Goal: Information Seeking & Learning: Learn about a topic

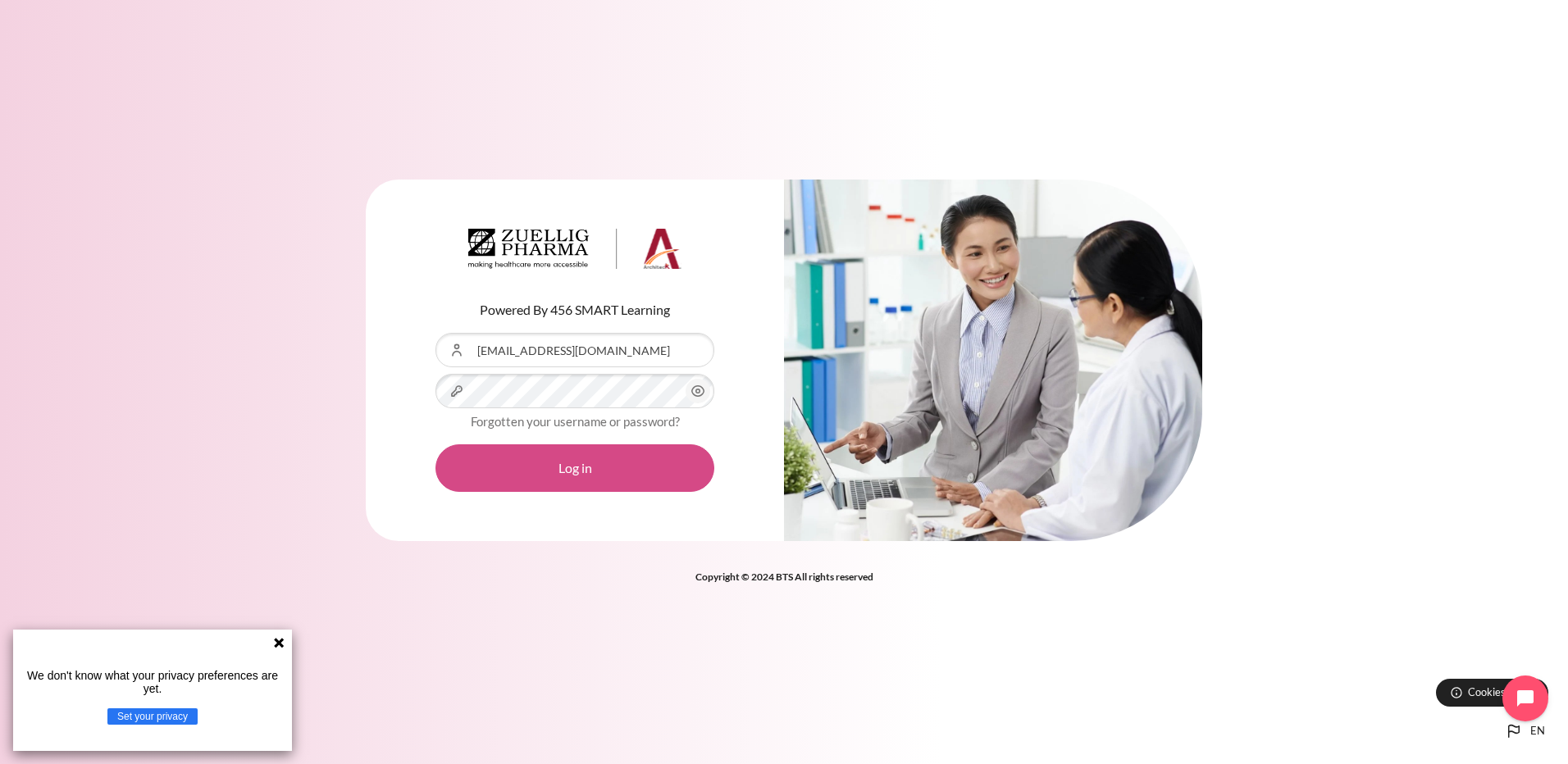
click at [599, 470] on button "Log in" at bounding box center [575, 468] width 279 height 47
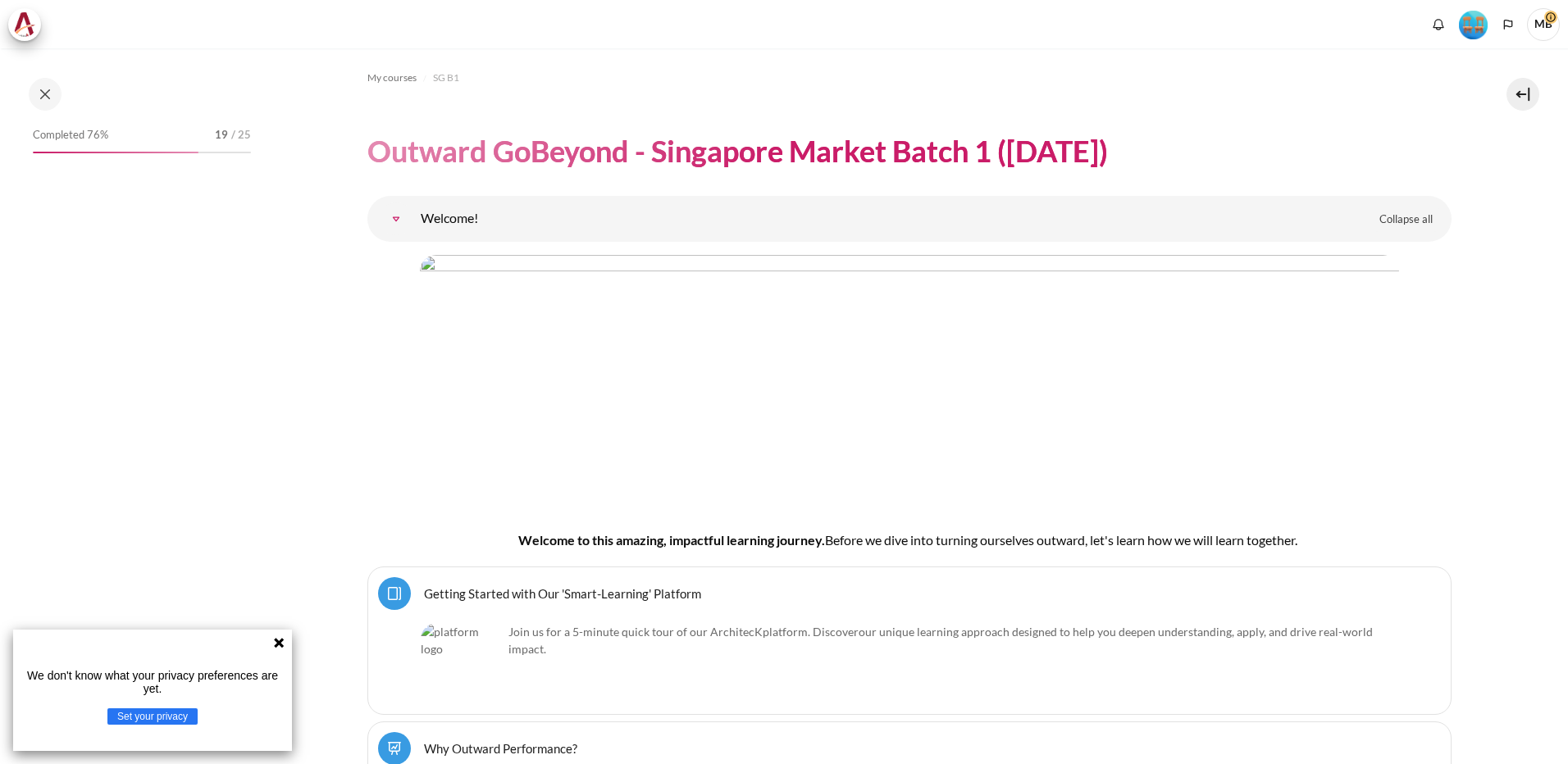
click at [281, 640] on icon at bounding box center [279, 642] width 10 height 10
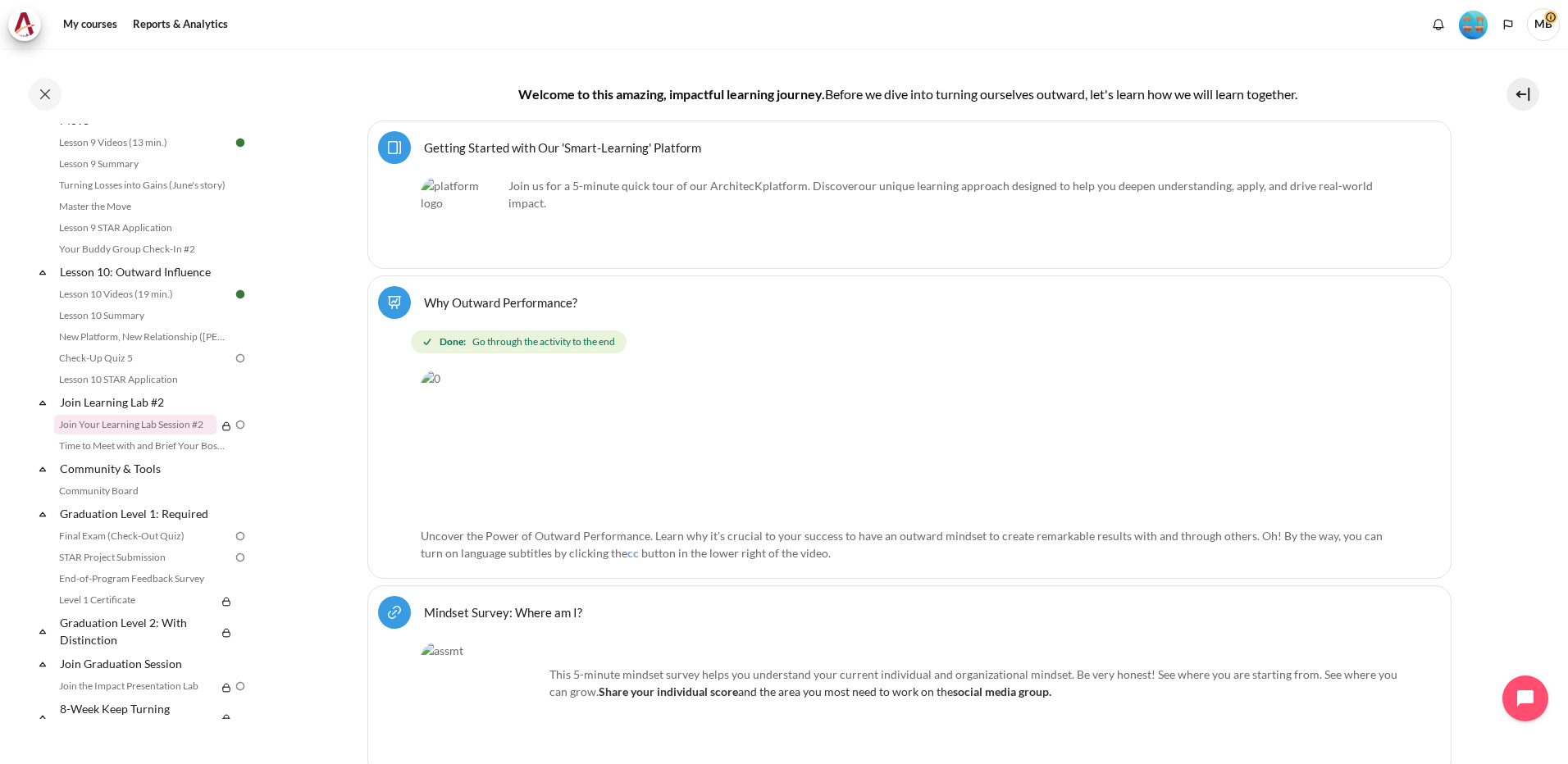
scroll to position [1437, 0]
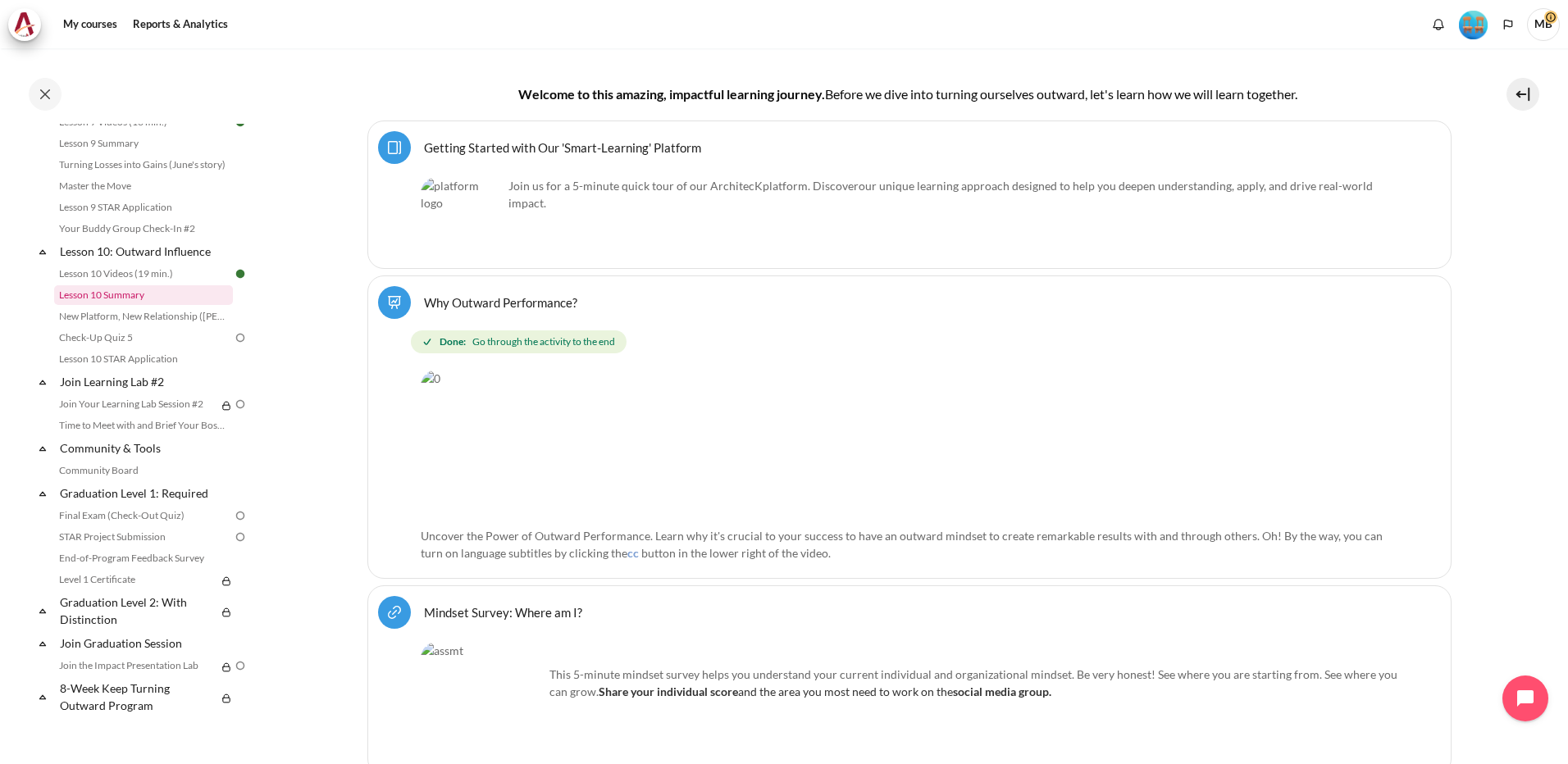
click at [128, 292] on link "Lesson 10 Summary" at bounding box center [143, 295] width 179 height 20
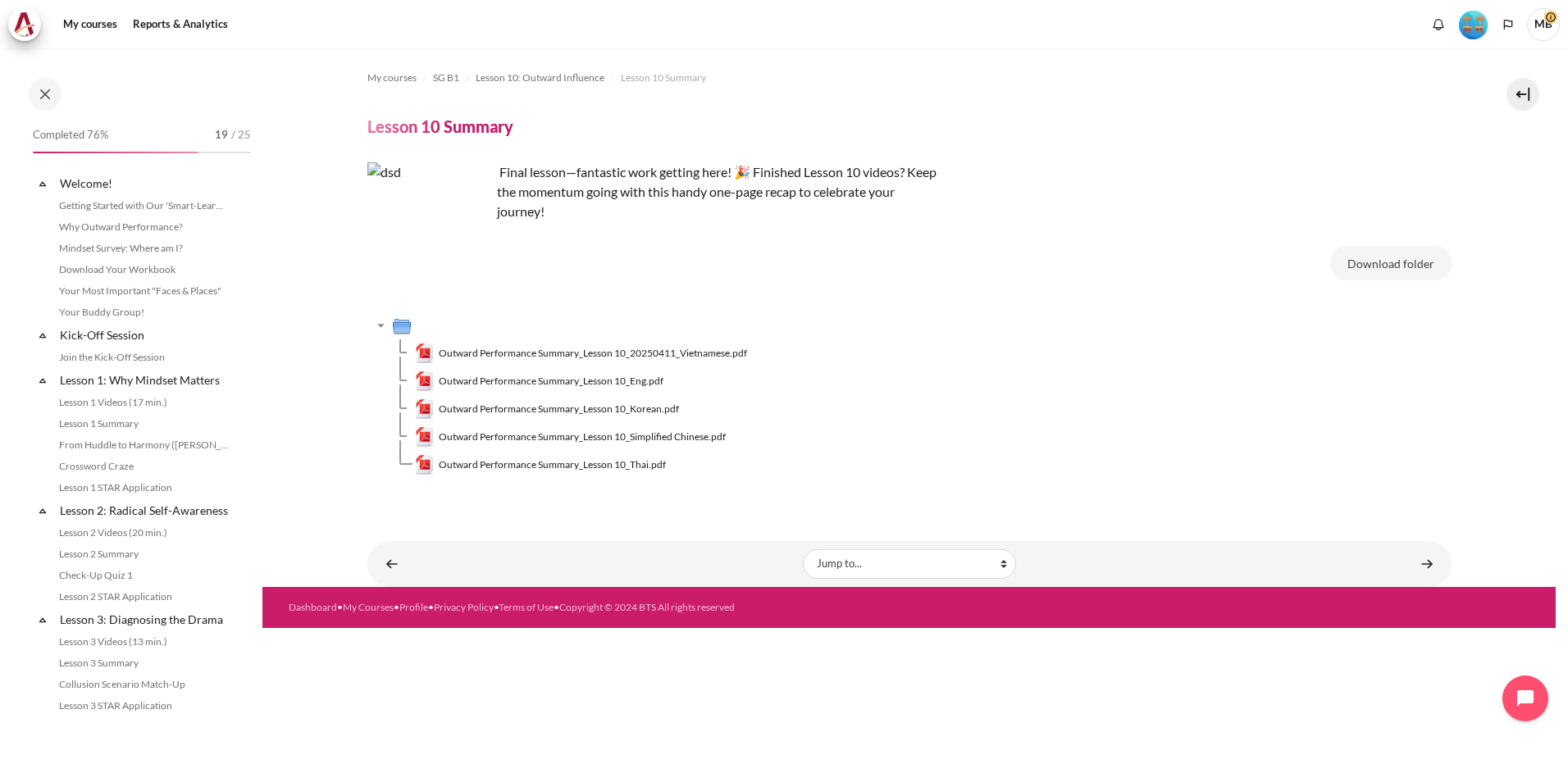
scroll to position [1311, 0]
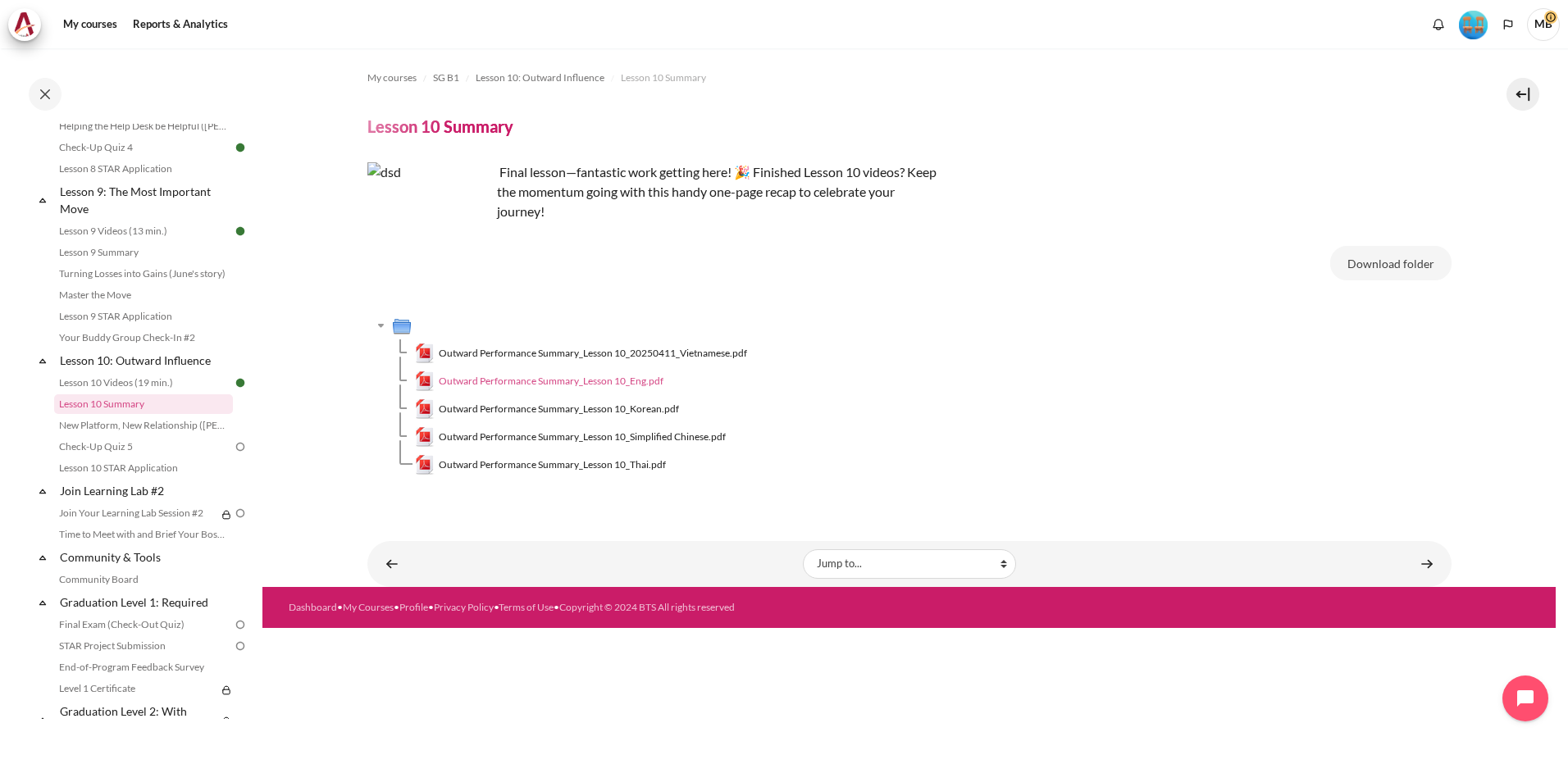
click at [545, 380] on span "Outward Performance Summary_Lesson 10_Eng.pdf" at bounding box center [551, 381] width 225 height 15
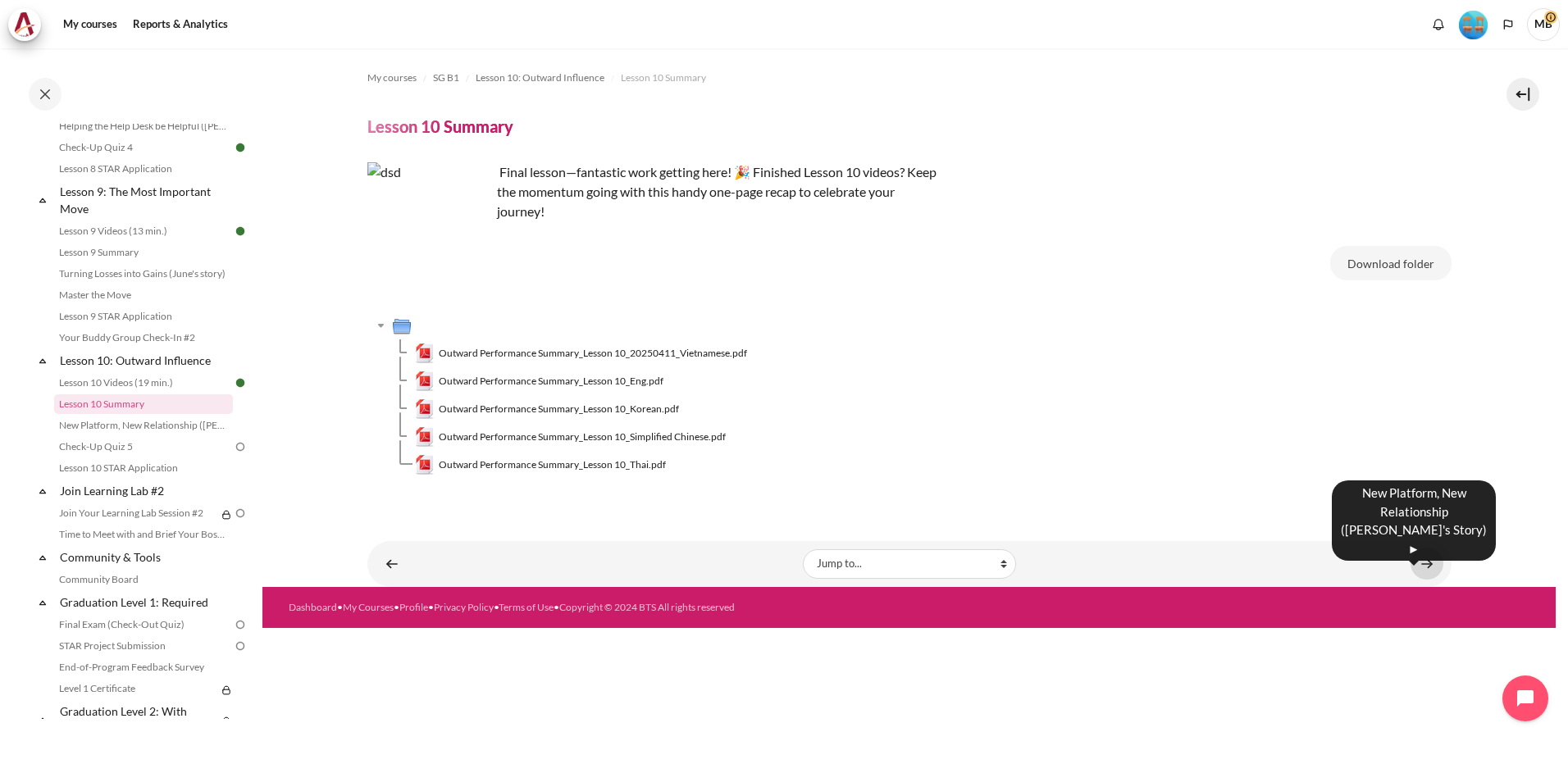
click at [1431, 566] on link "Content" at bounding box center [1427, 563] width 33 height 32
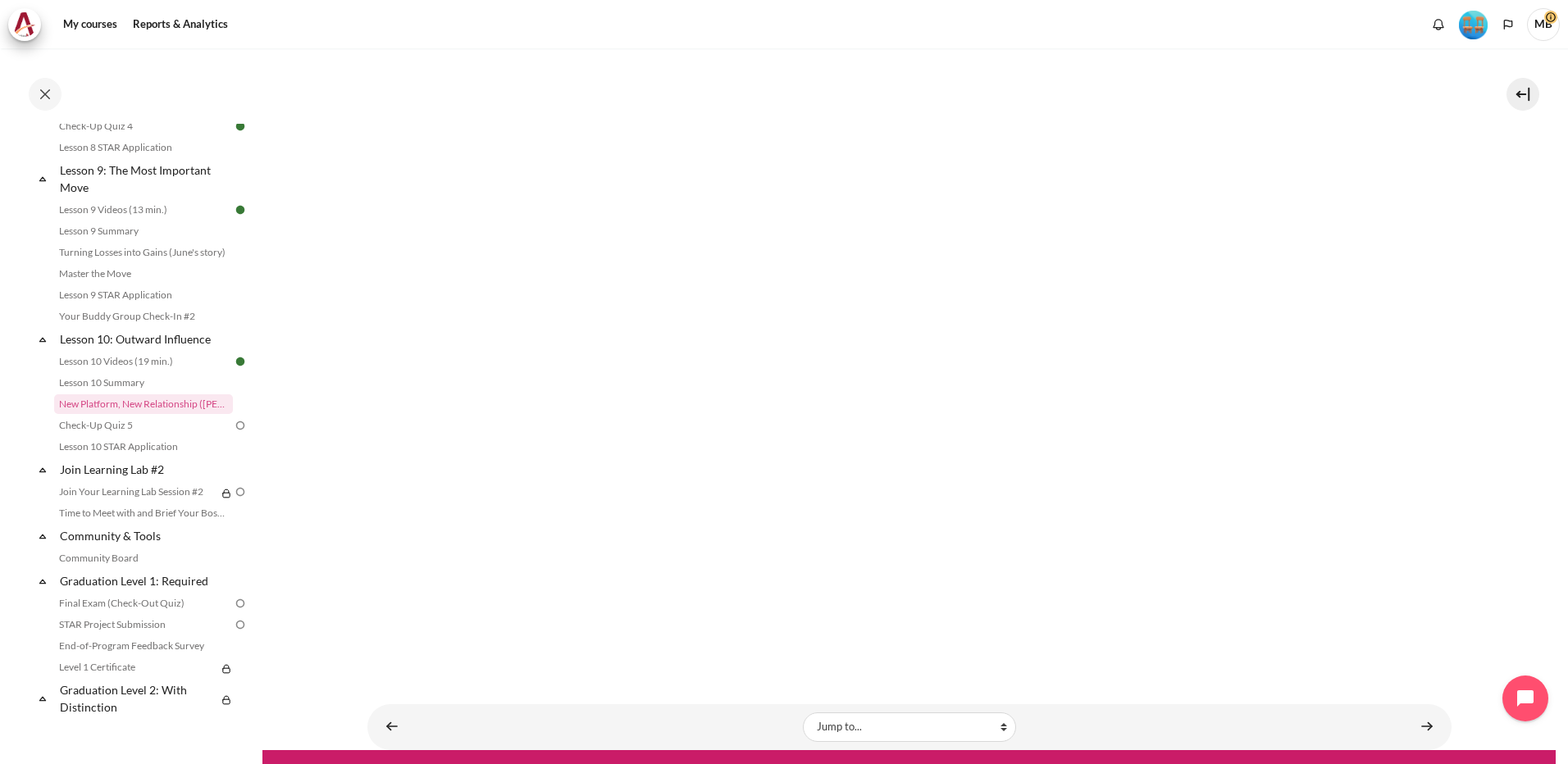
scroll to position [268, 0]
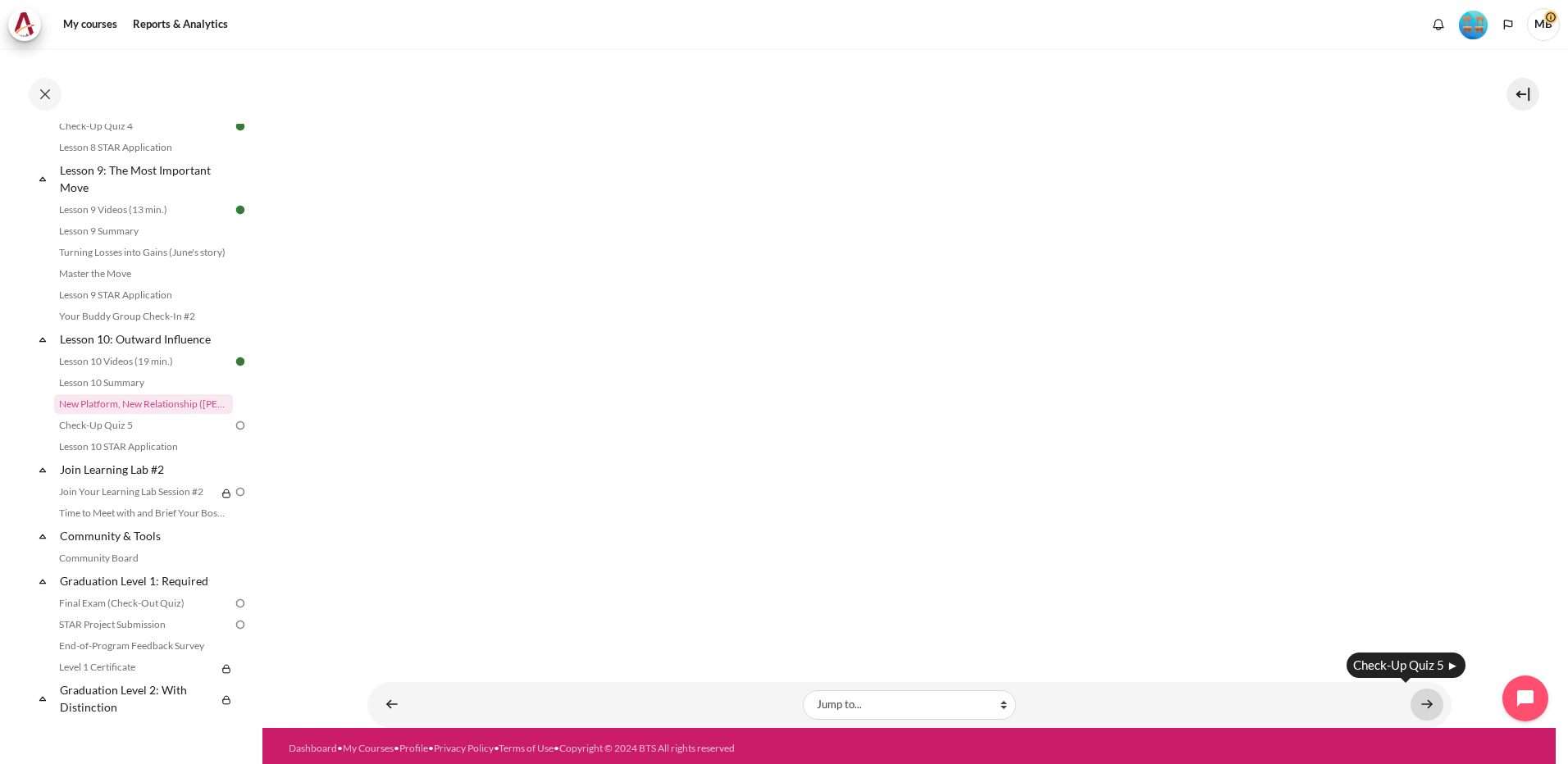
click at [1424, 694] on link "Content" at bounding box center [1427, 705] width 33 height 32
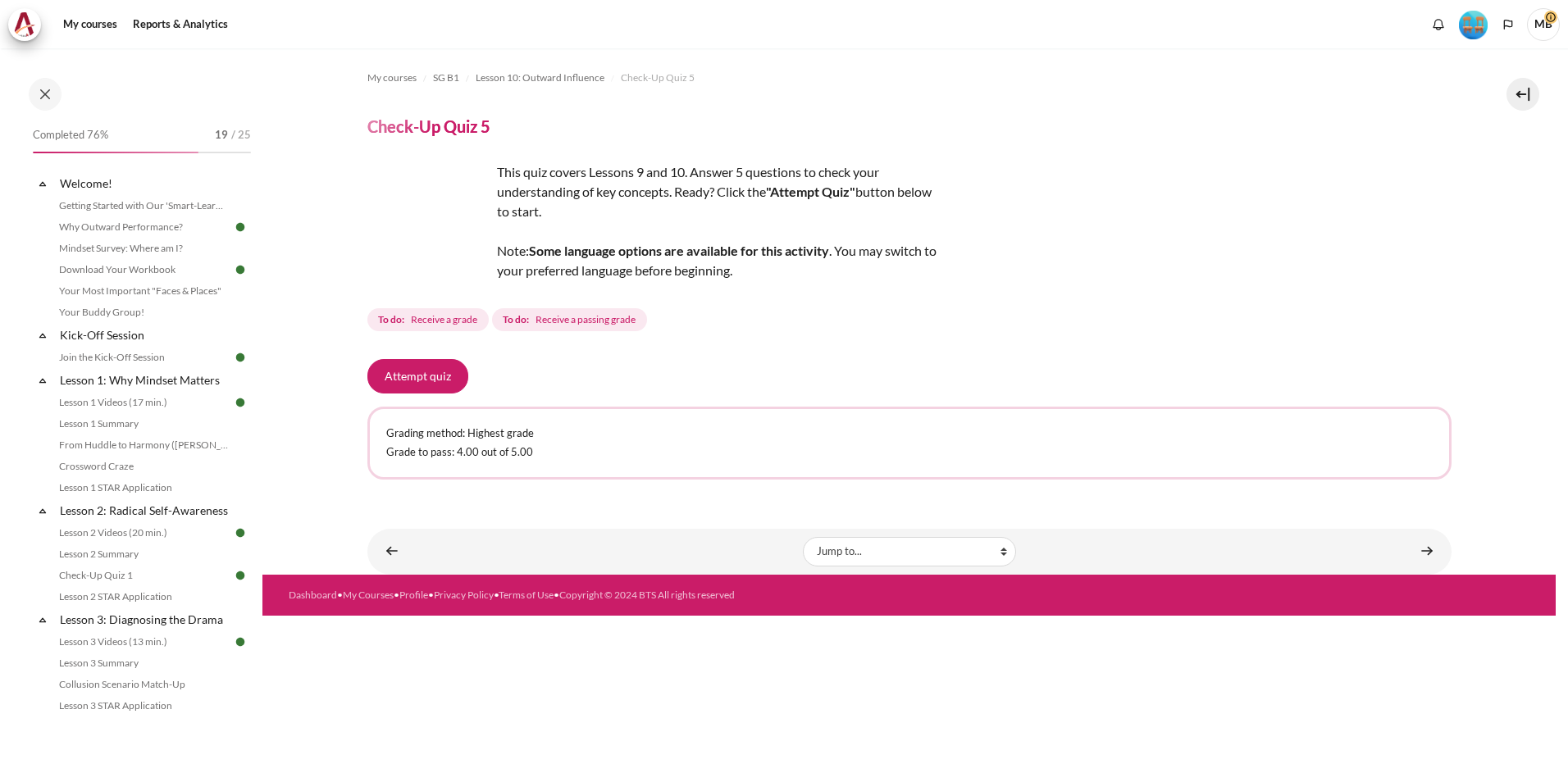
click at [399, 375] on button "Attempt quiz" at bounding box center [418, 375] width 100 height 34
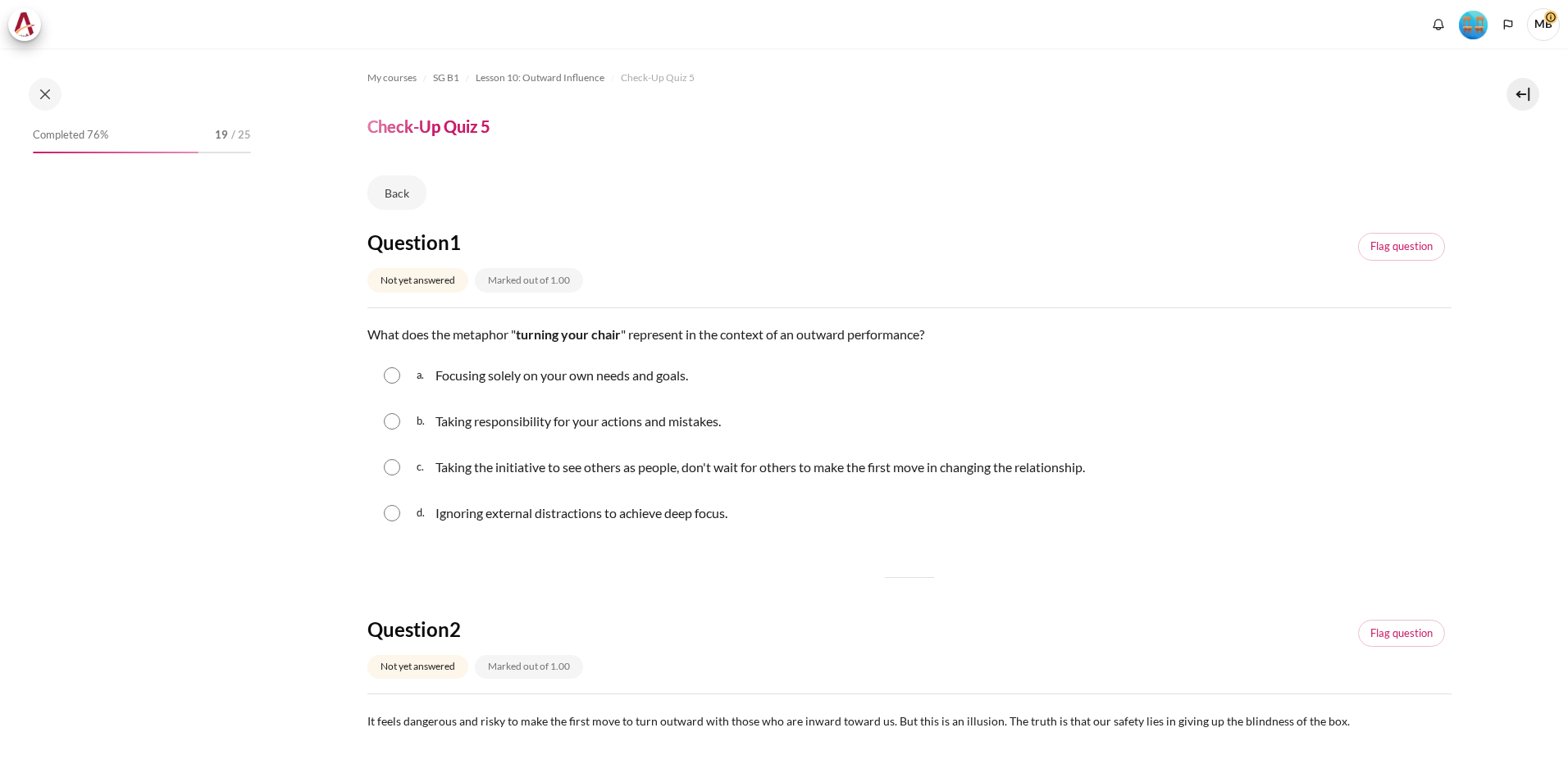
scroll to position [1353, 0]
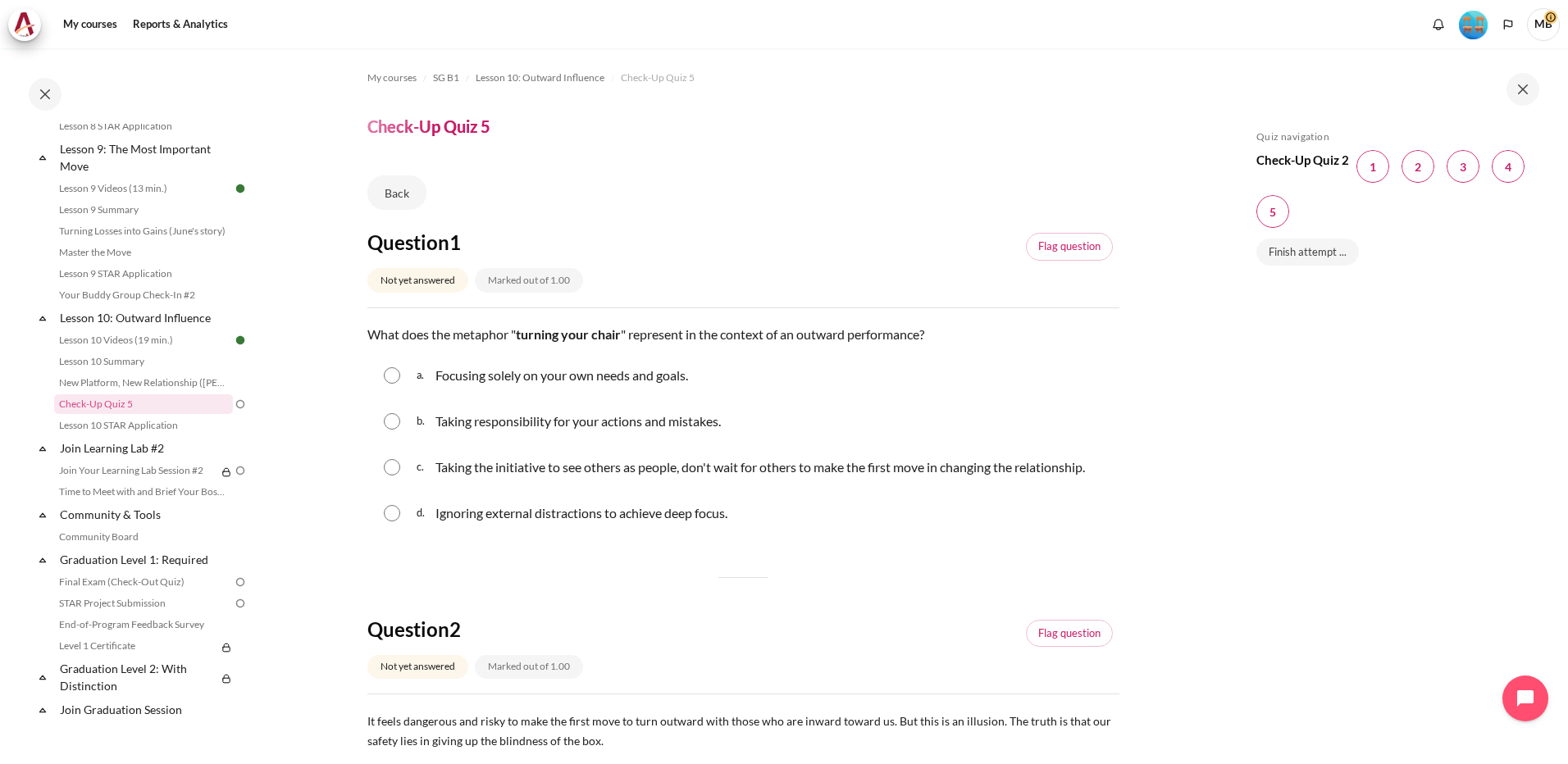
click at [389, 463] on input "Content" at bounding box center [392, 468] width 17 height 17
radio input "true"
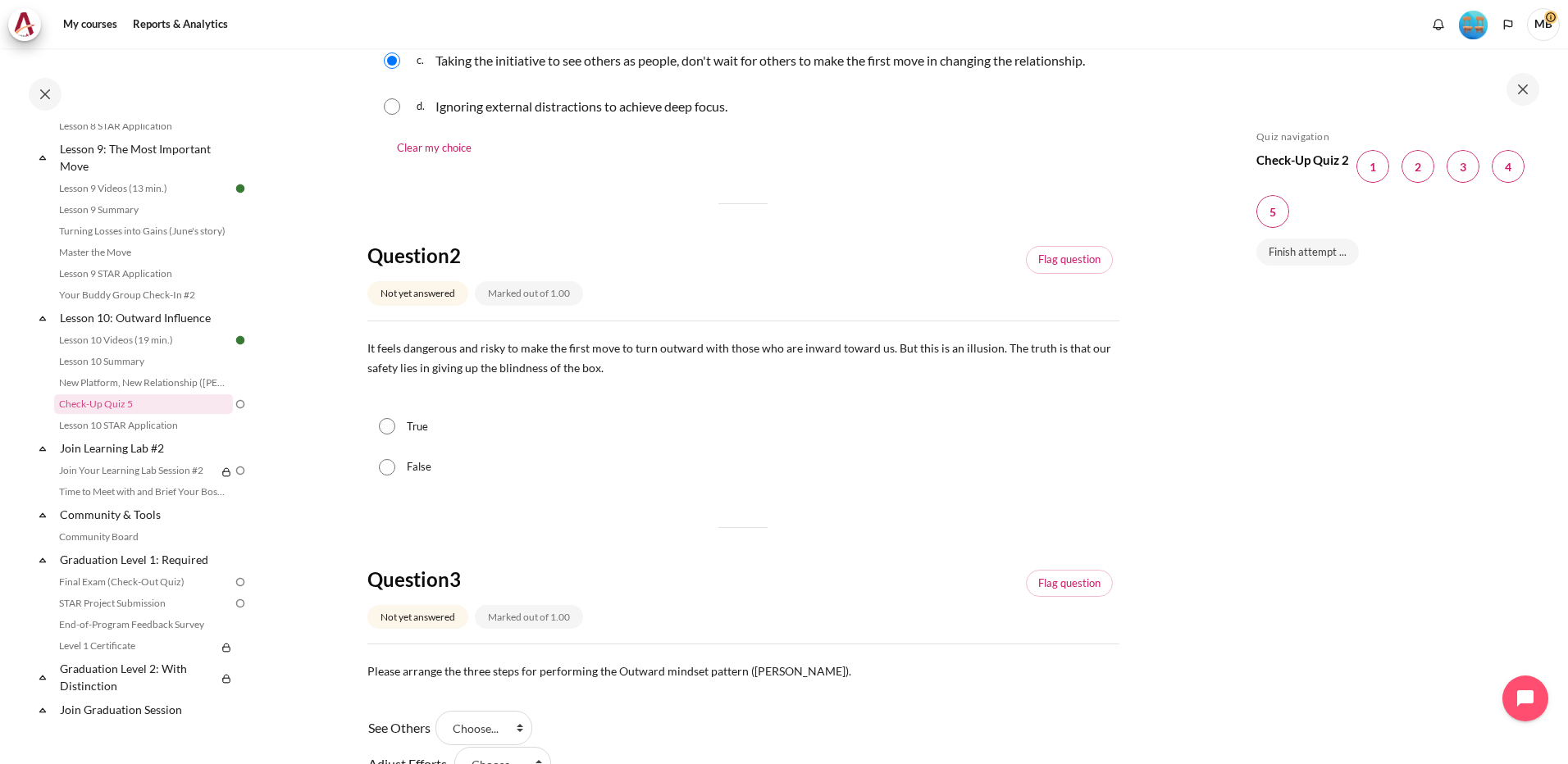
scroll to position [410, 0]
click at [388, 422] on input "True" at bounding box center [387, 423] width 17 height 17
radio input "true"
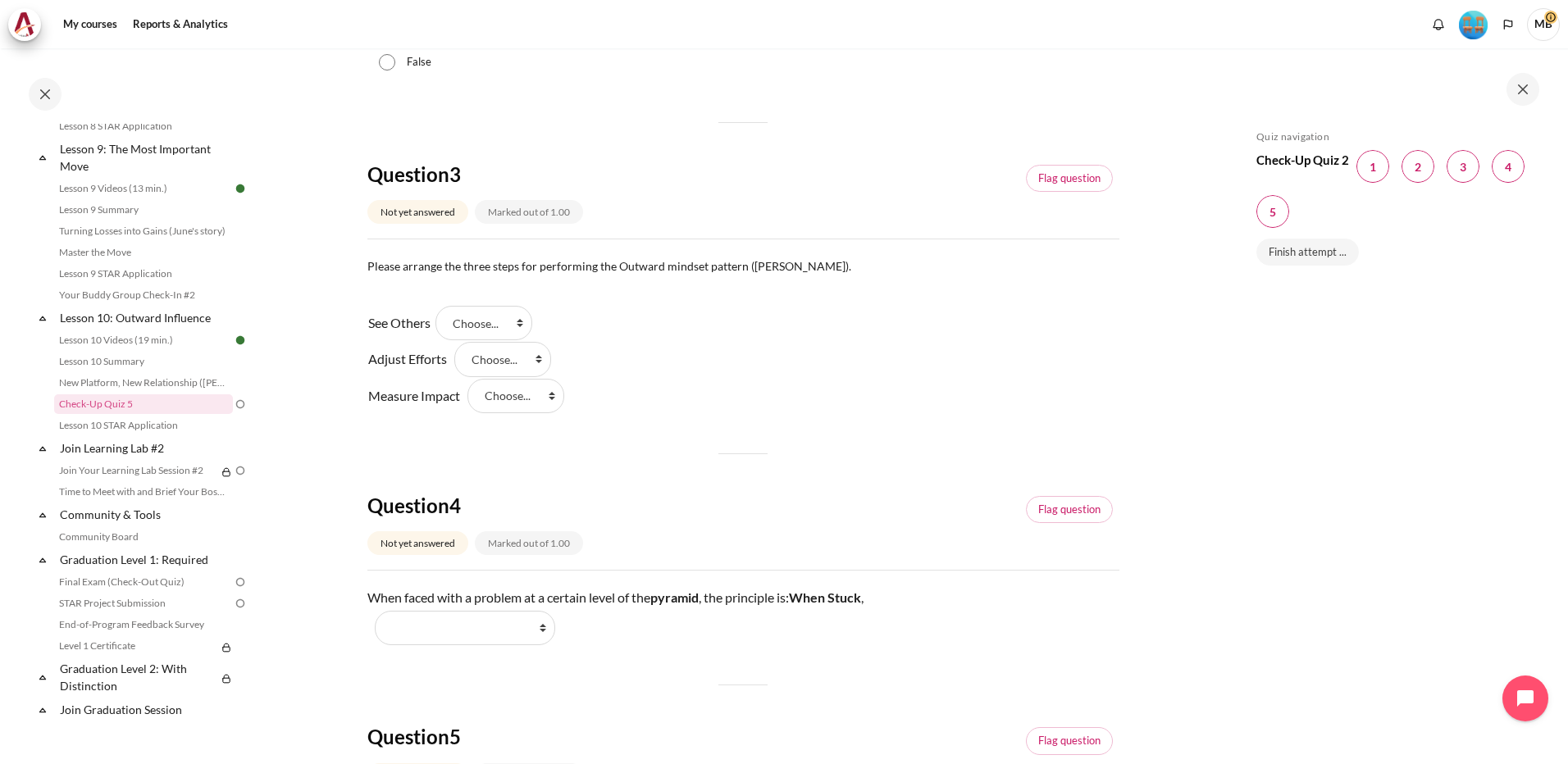
scroll to position [820, 0]
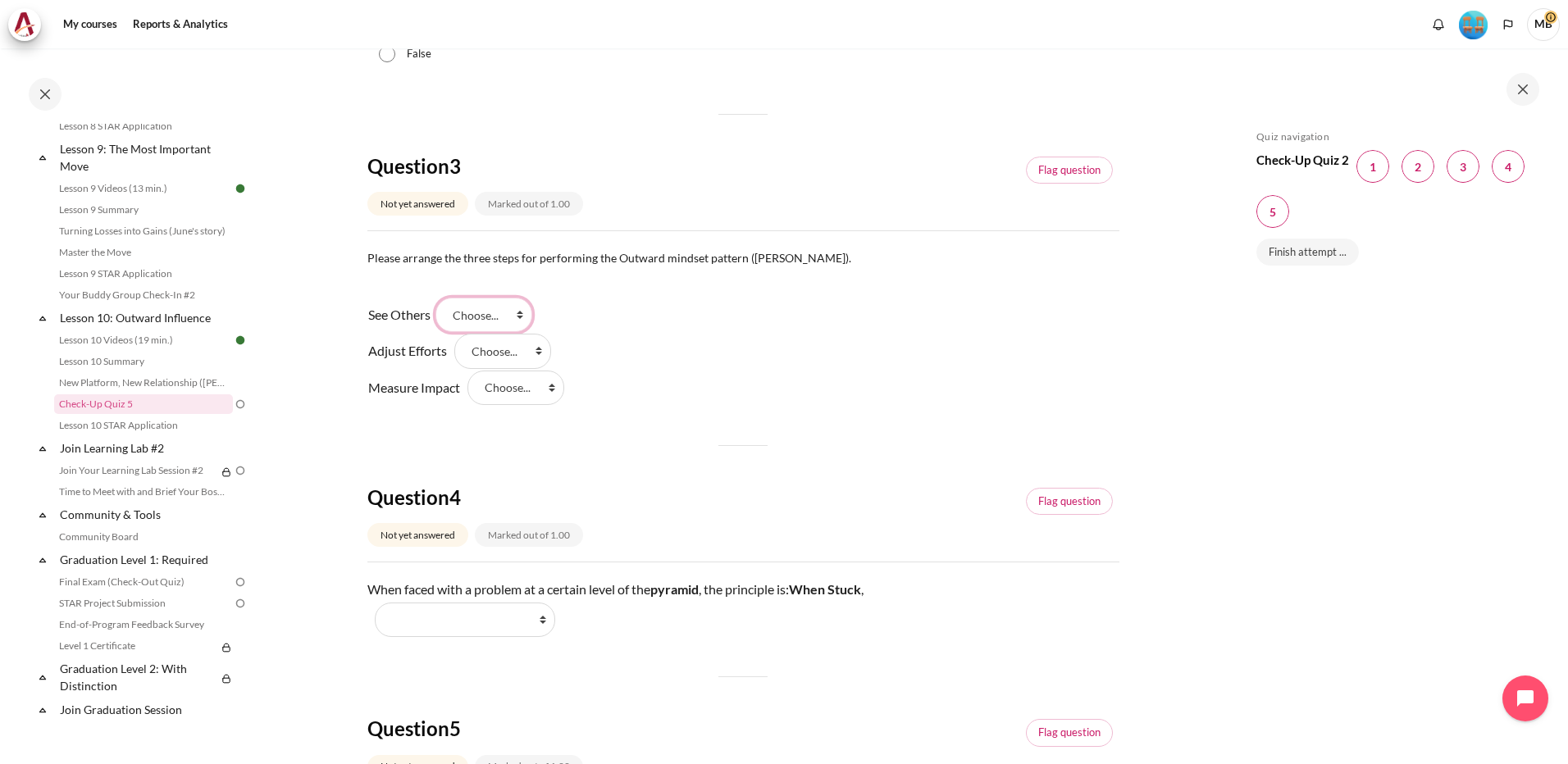
click at [522, 309] on select "Choose... Step 2 Step 3 Step 1" at bounding box center [484, 314] width 97 height 34
select select "3"
click at [441, 297] on select "Choose... Step 2 Step 3 Step 1" at bounding box center [484, 314] width 97 height 34
click at [539, 352] on select "Choose... Step 2 Step 3 Step 1" at bounding box center [503, 350] width 97 height 34
select select "1"
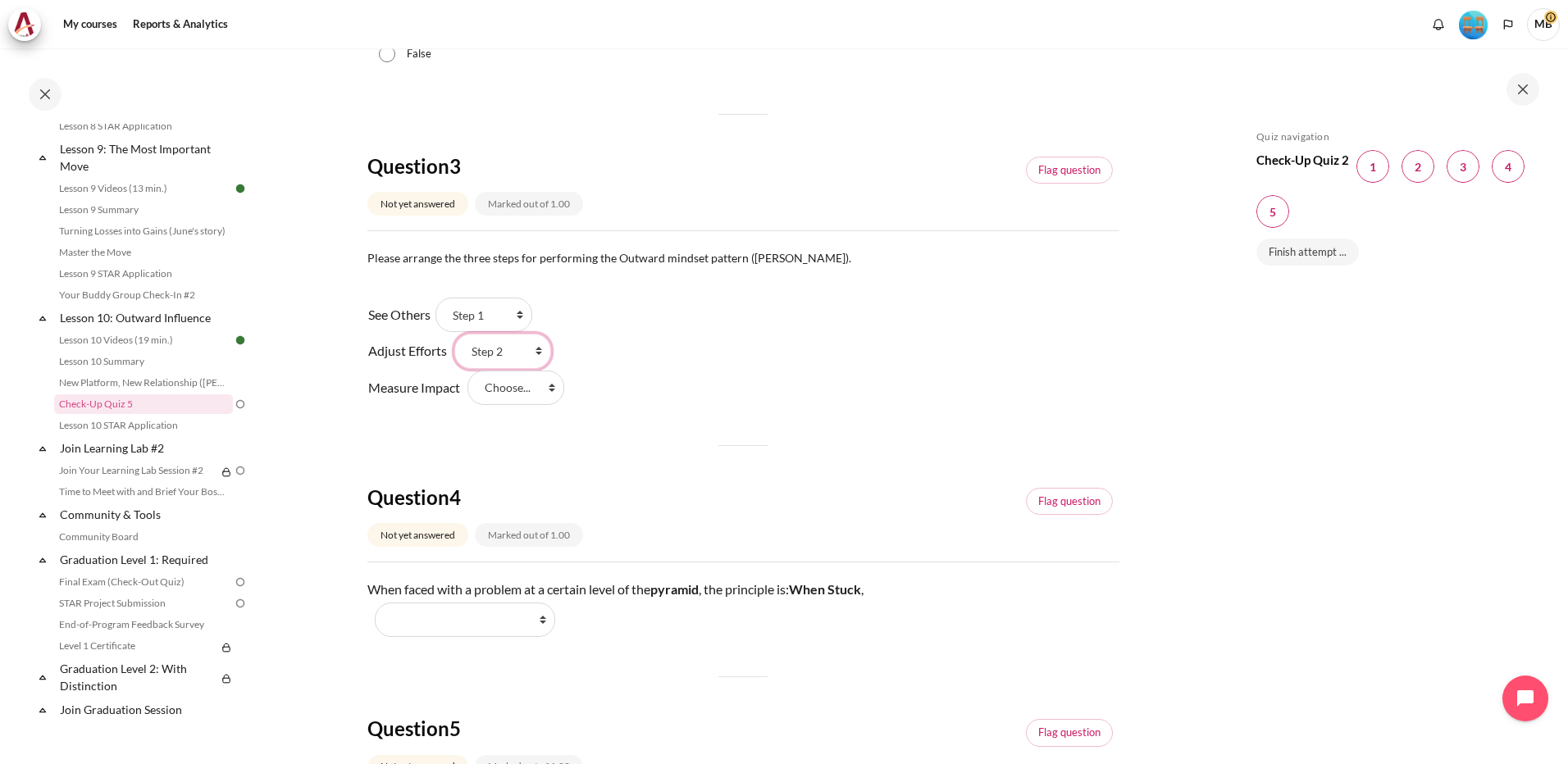
click at [455, 334] on select "Choose... Step 2 Step 3 Step 1" at bounding box center [503, 350] width 97 height 34
click at [555, 390] on select "Choose... Step 2 Step 3 Step 1" at bounding box center [516, 388] width 97 height 34
select select "2"
click at [468, 371] on select "Choose... Step 2 Step 3 Step 1" at bounding box center [516, 388] width 97 height 34
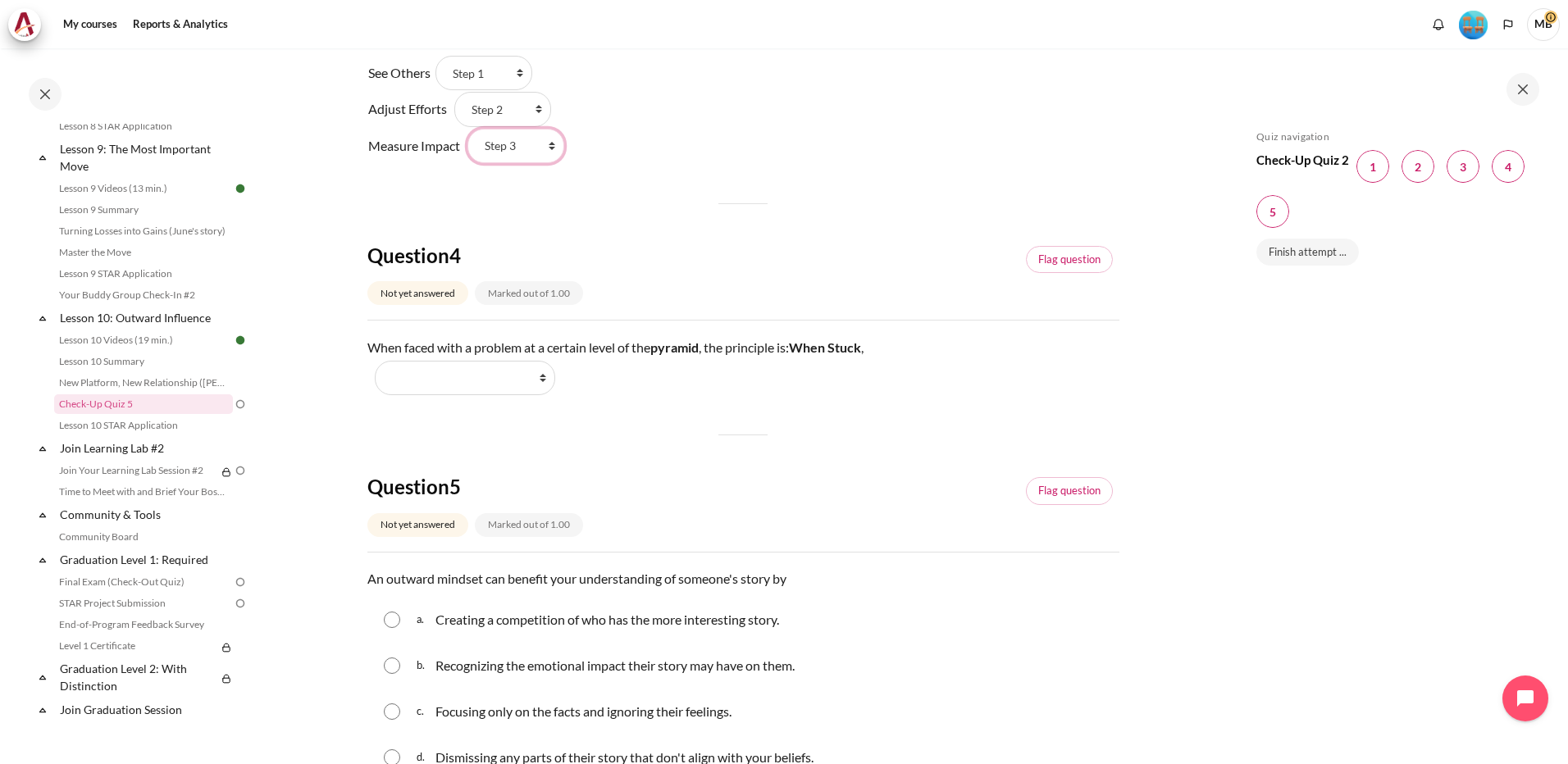
scroll to position [1066, 0]
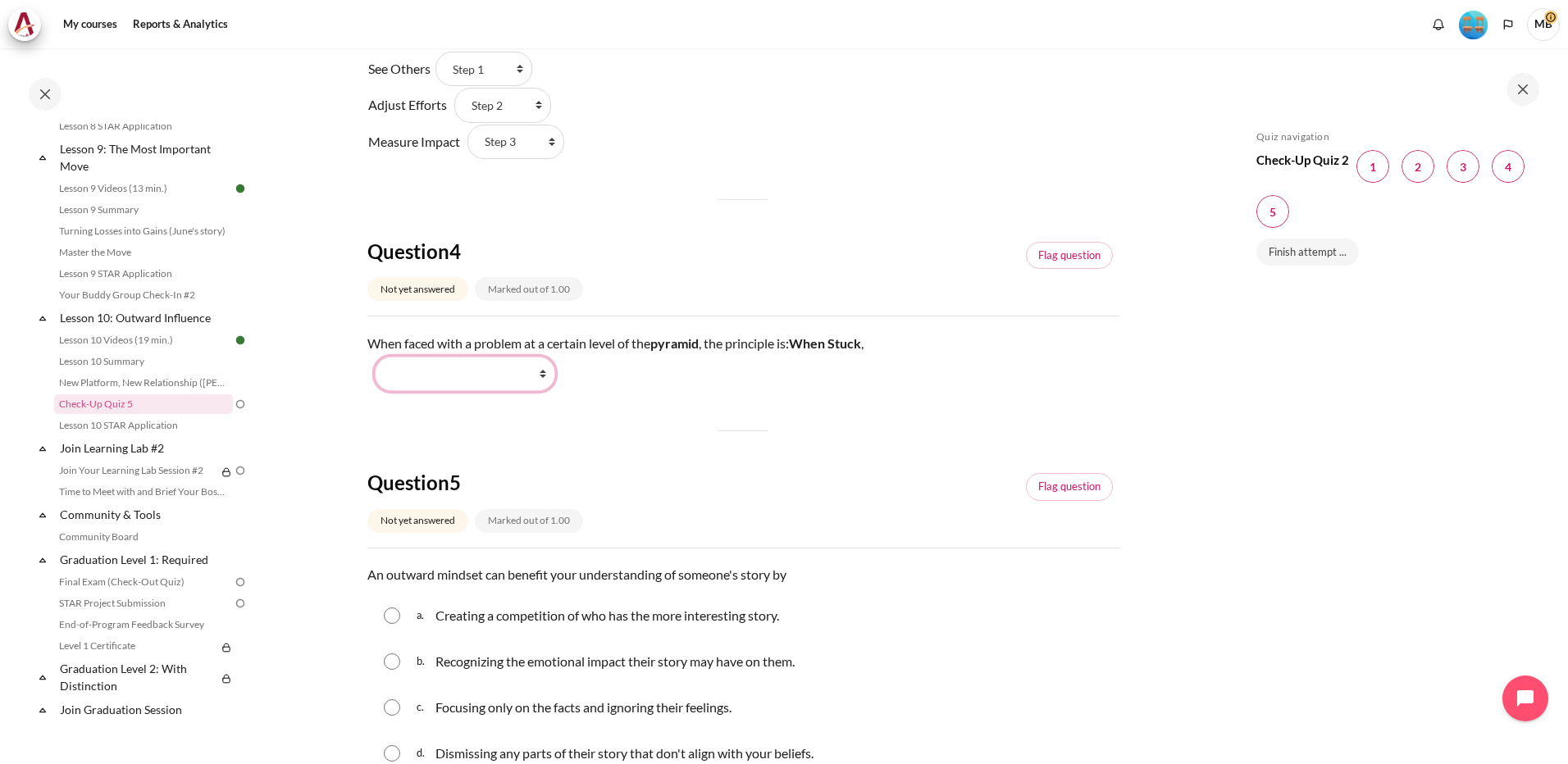
click at [543, 376] on select "Work Harder Go Higher Go Lower Stay Put" at bounding box center [465, 374] width 180 height 34
select select "3"
click at [375, 357] on select "Work Harder Go Higher Go Lower Stay Put" at bounding box center [465, 374] width 180 height 34
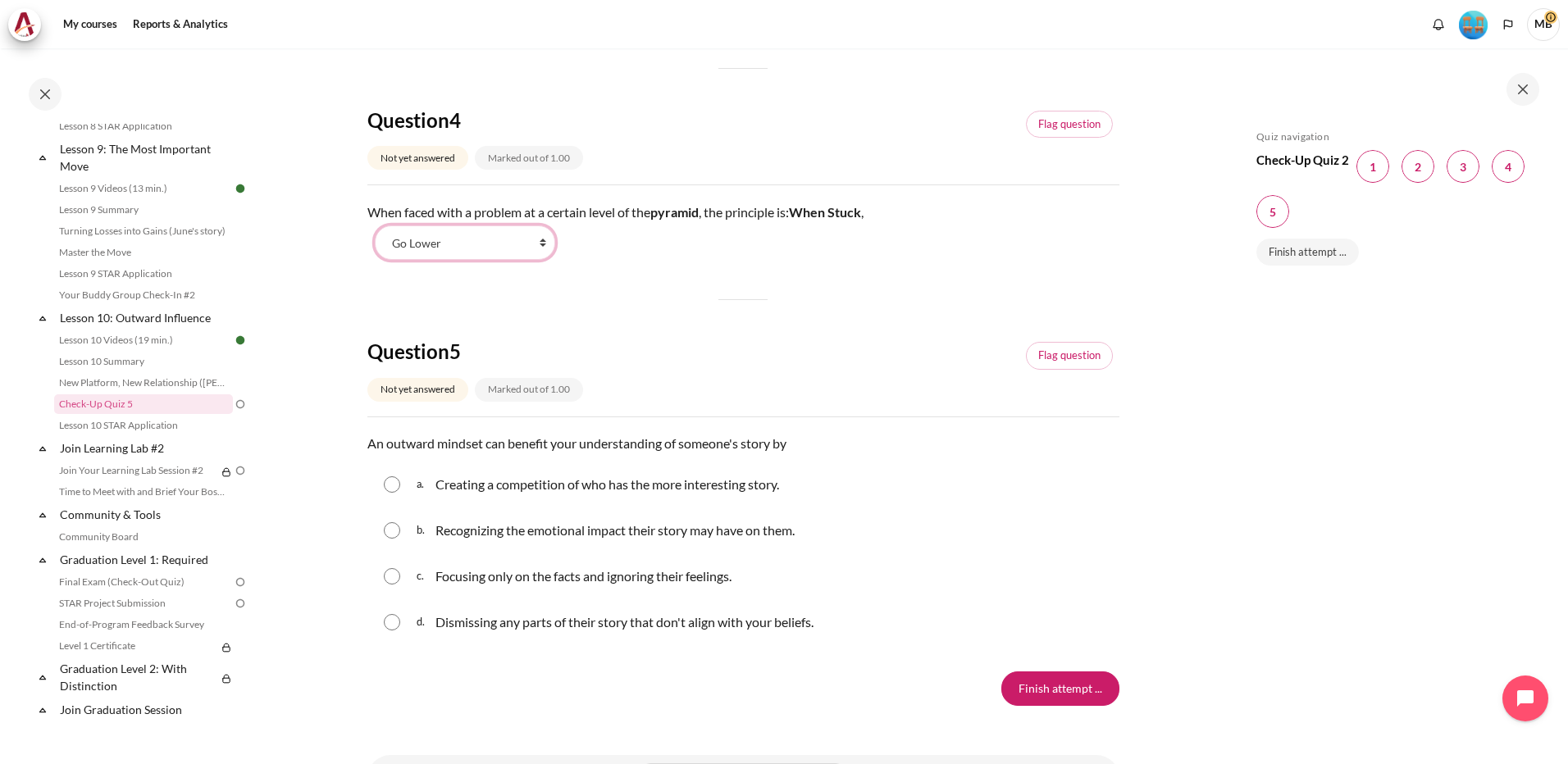
scroll to position [1274, 0]
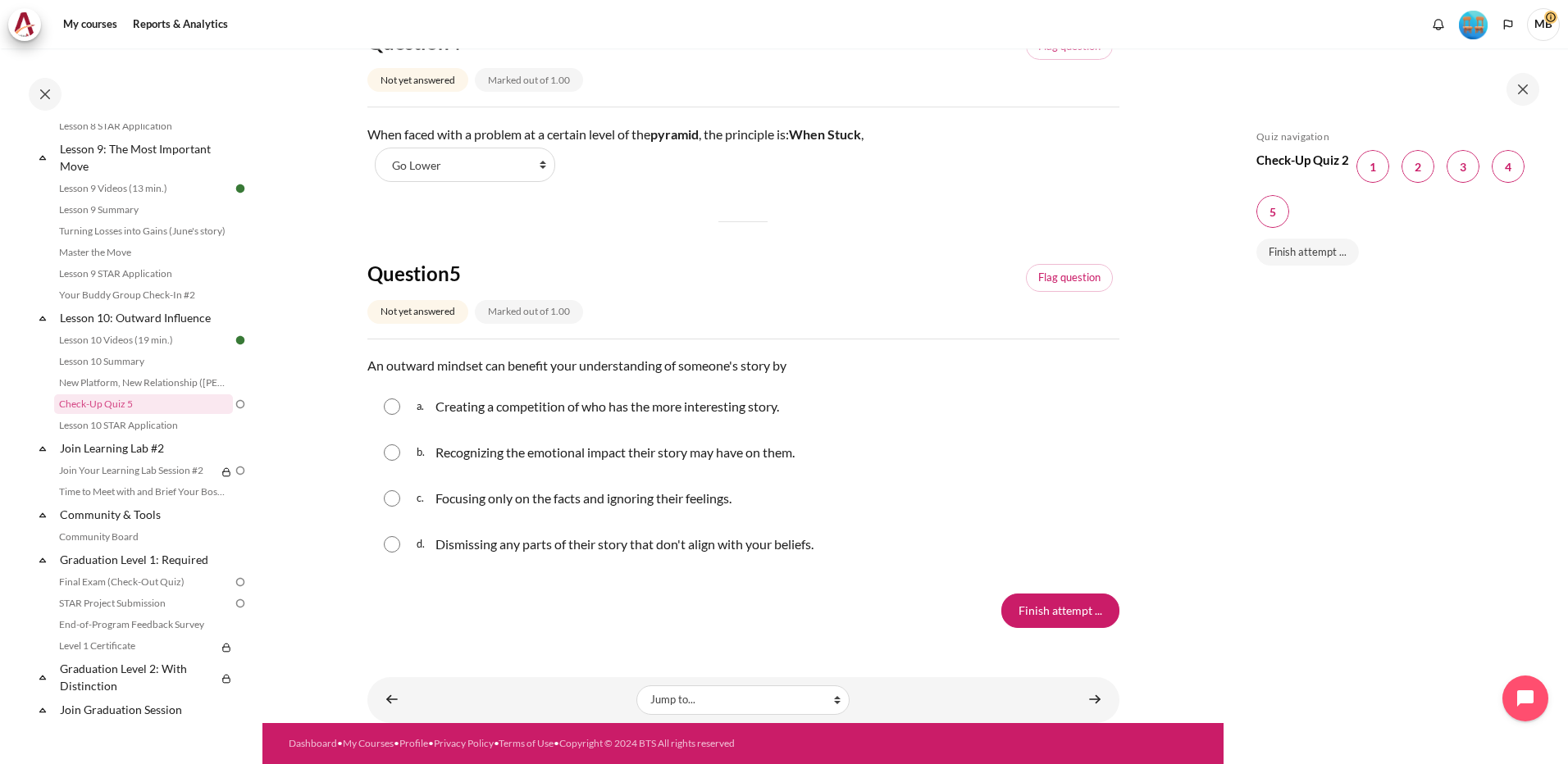
click at [390, 450] on input "Content" at bounding box center [392, 453] width 17 height 17
radio input "true"
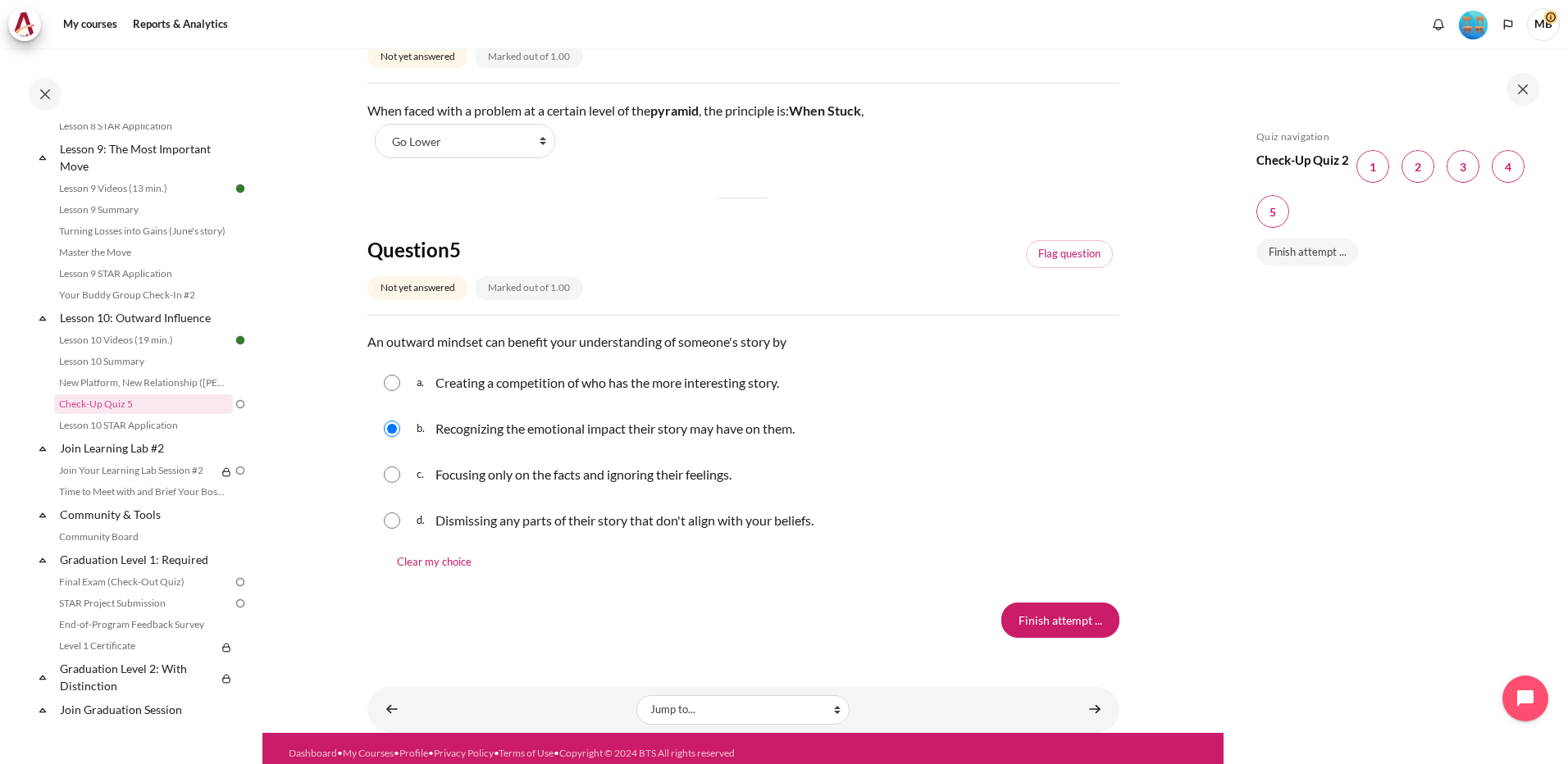
scroll to position [1309, 0]
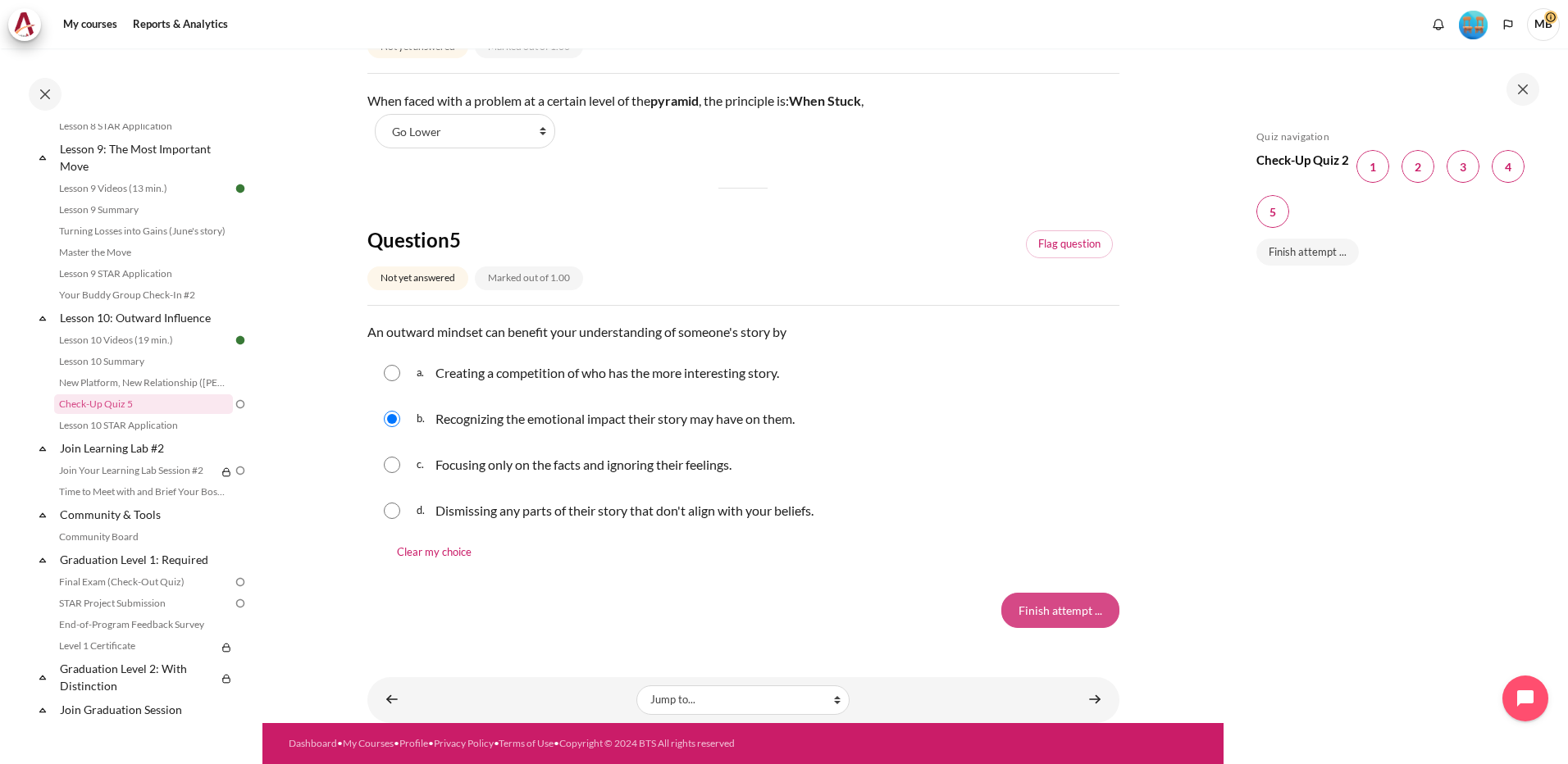
click at [1056, 596] on input "Finish attempt ..." at bounding box center [1060, 610] width 118 height 34
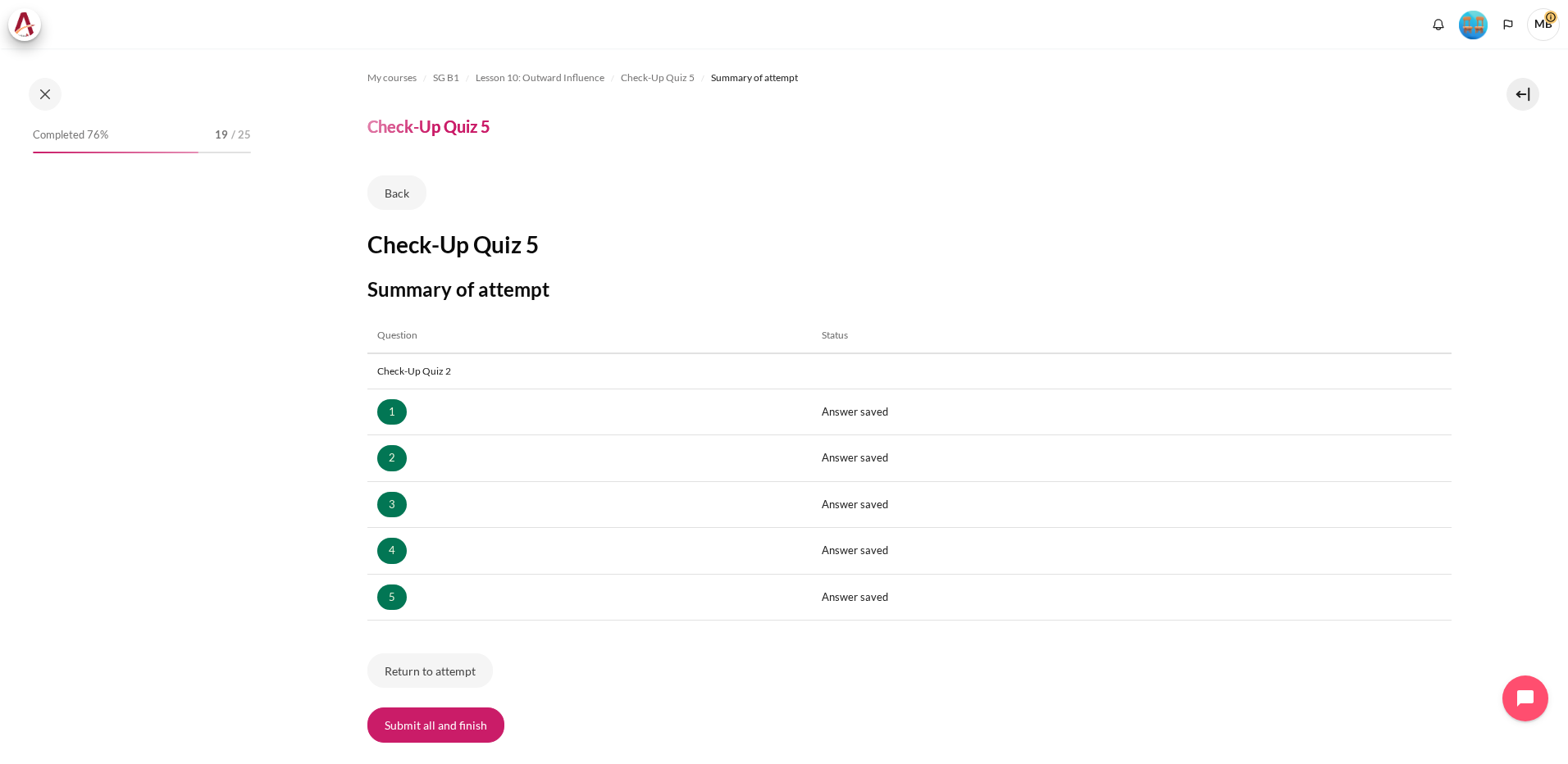
scroll to position [1353, 0]
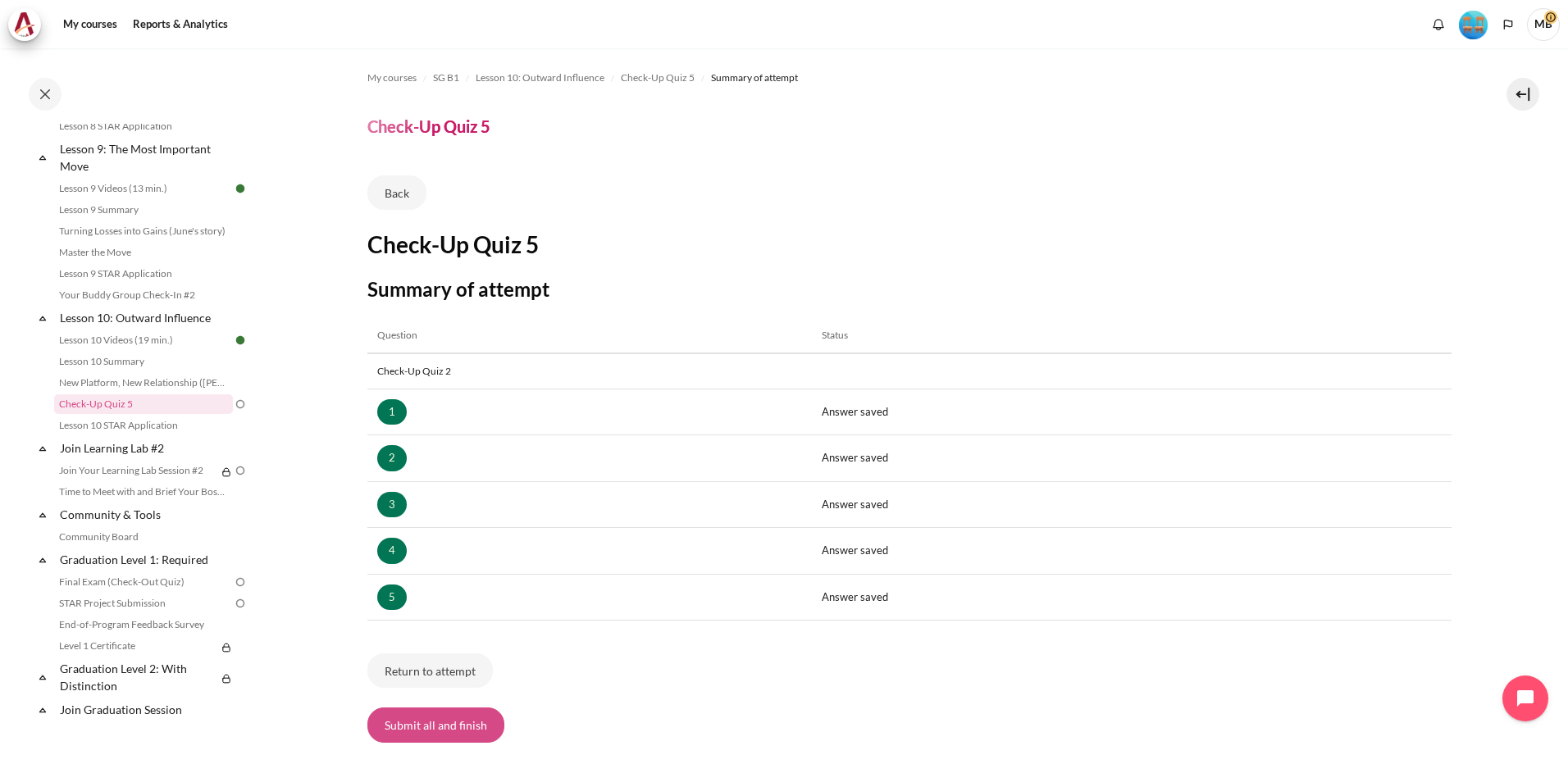
click at [441, 725] on button "Submit all and finish" at bounding box center [435, 724] width 137 height 34
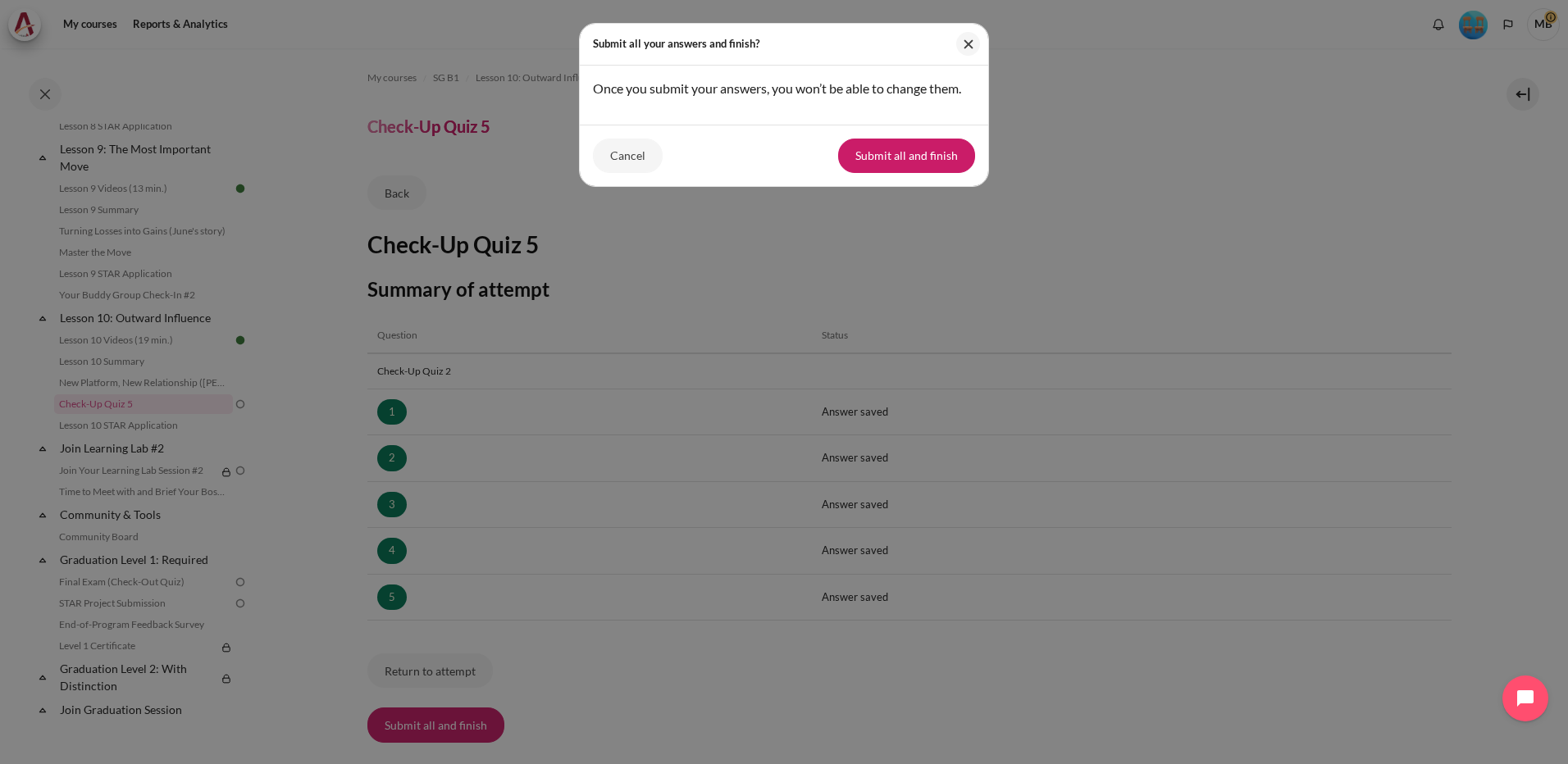
click at [896, 158] on button "Submit all and finish" at bounding box center [906, 155] width 137 height 34
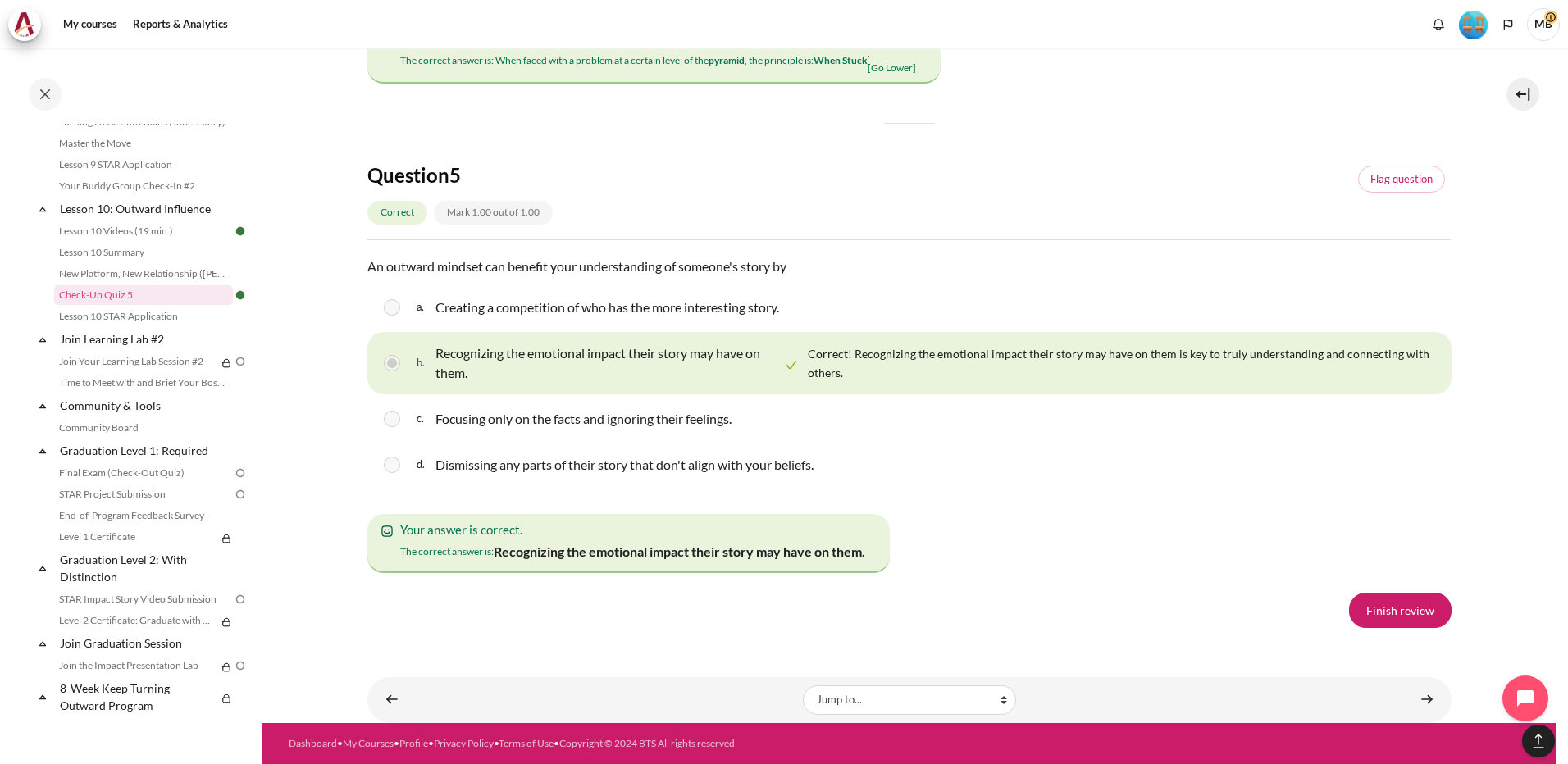
scroll to position [2929, 0]
click at [1383, 602] on link "Finish review" at bounding box center [1401, 610] width 102 height 34
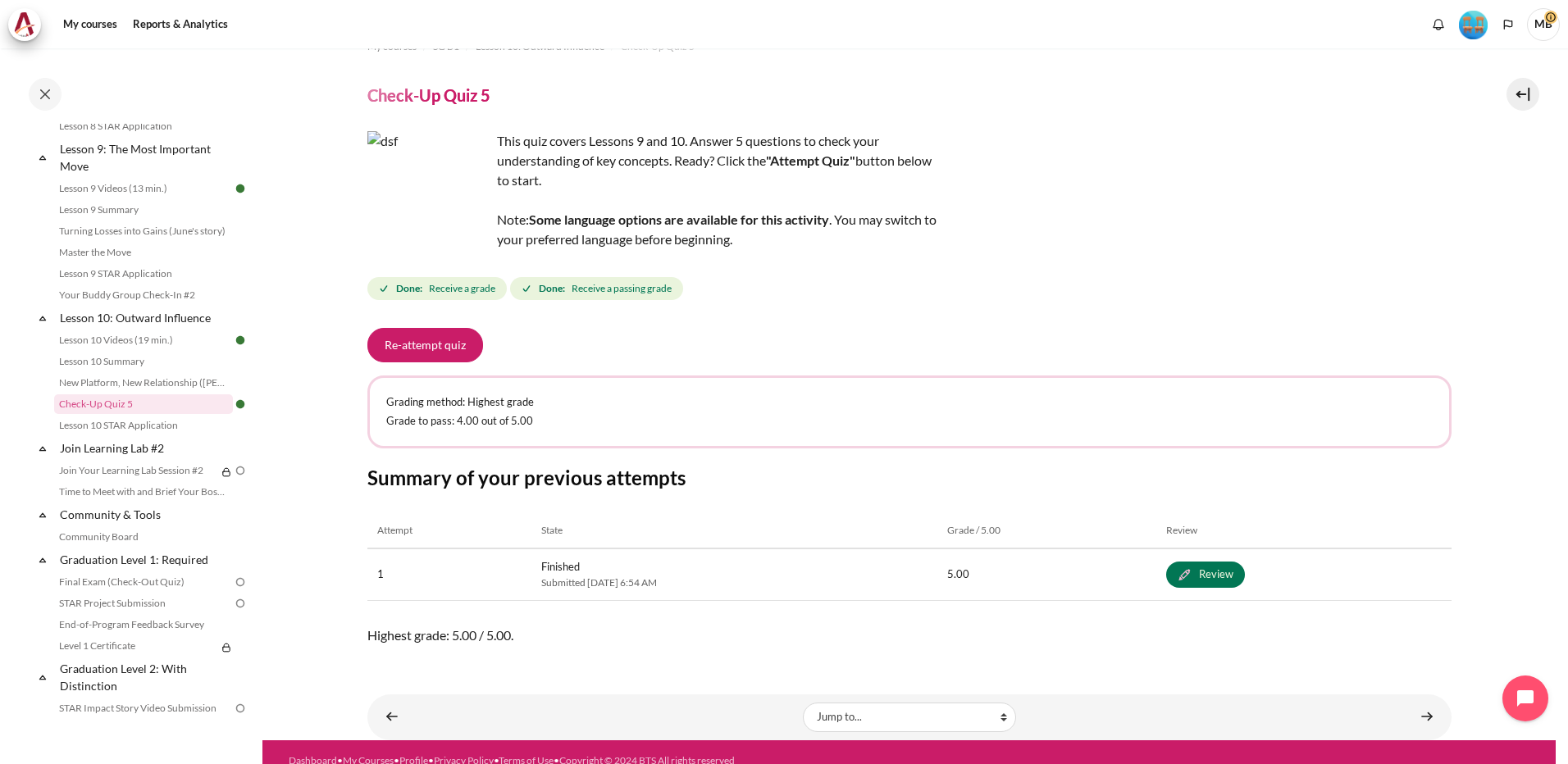
scroll to position [48, 0]
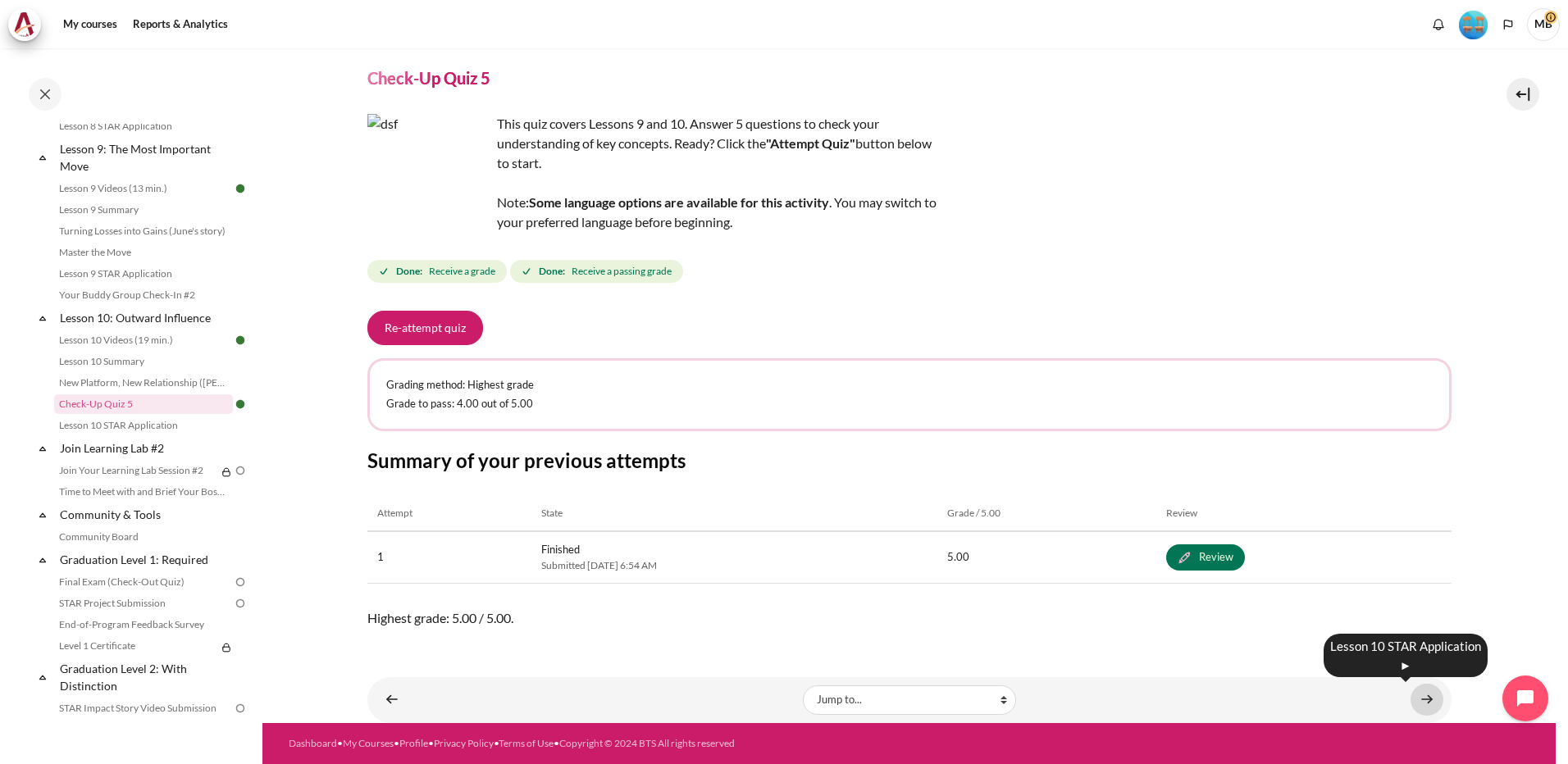
click at [1416, 702] on link "Content" at bounding box center [1427, 700] width 33 height 32
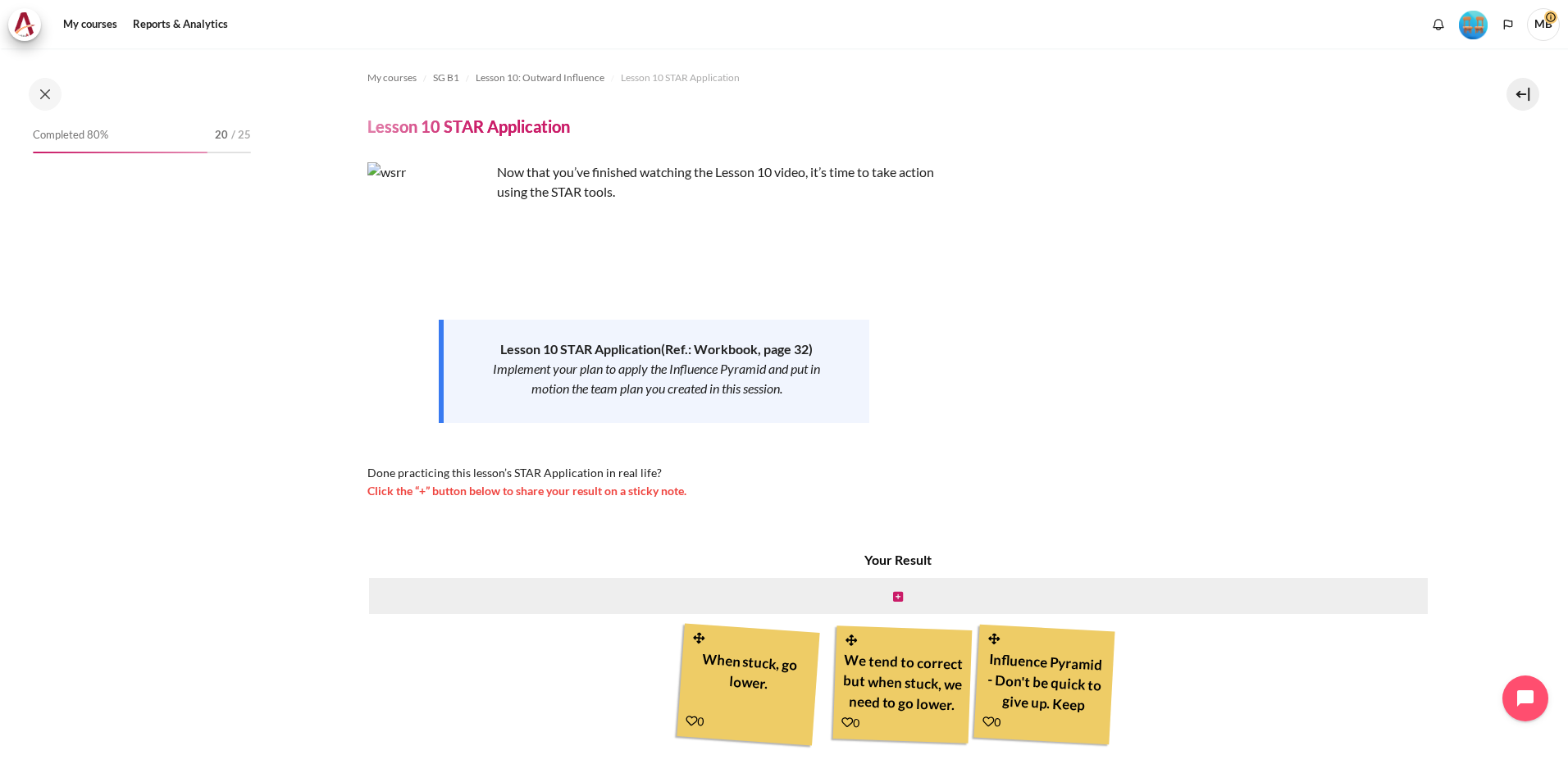
scroll to position [1375, 0]
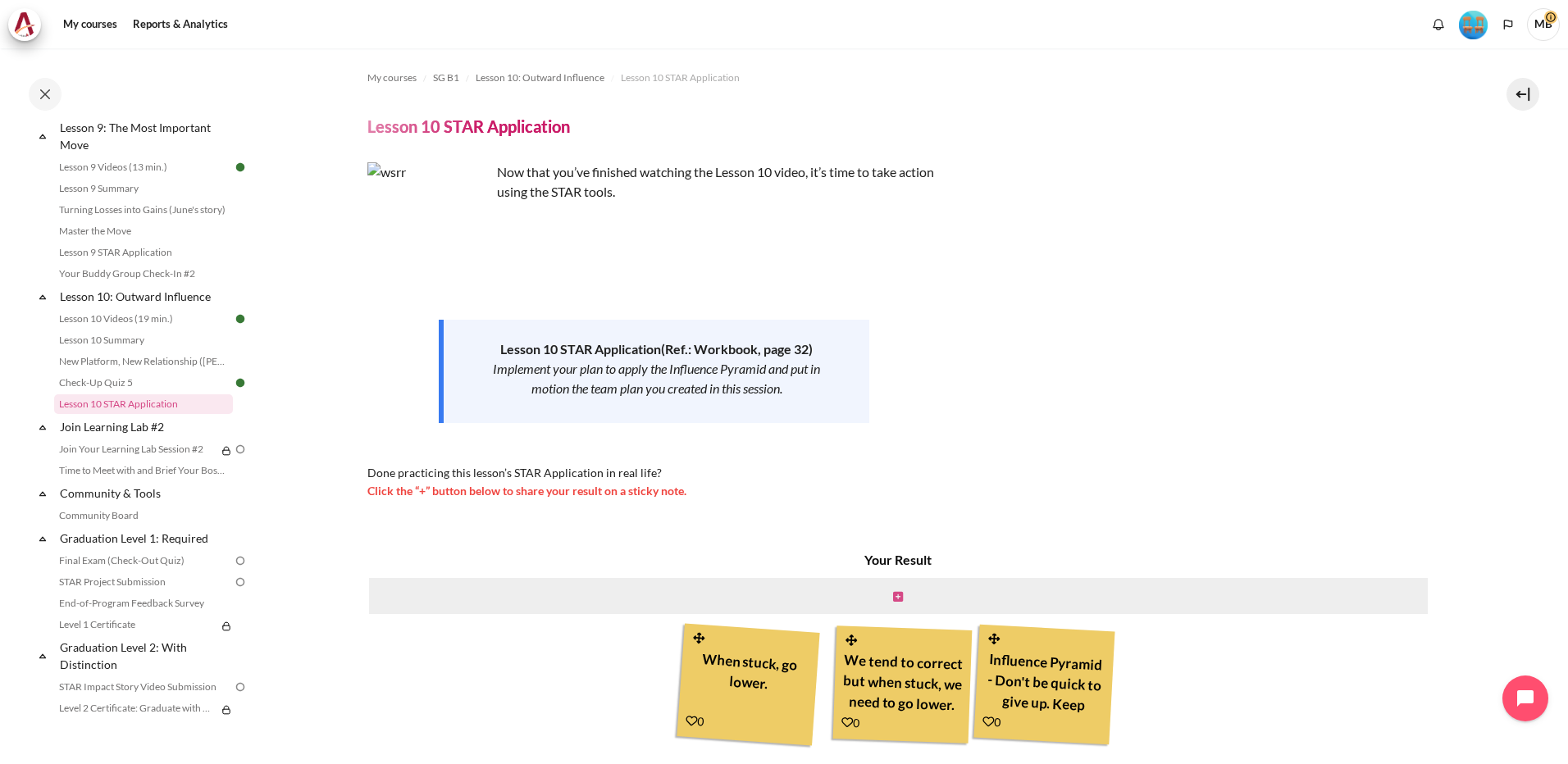
click at [893, 595] on icon "Content" at bounding box center [897, 597] width 10 height 11
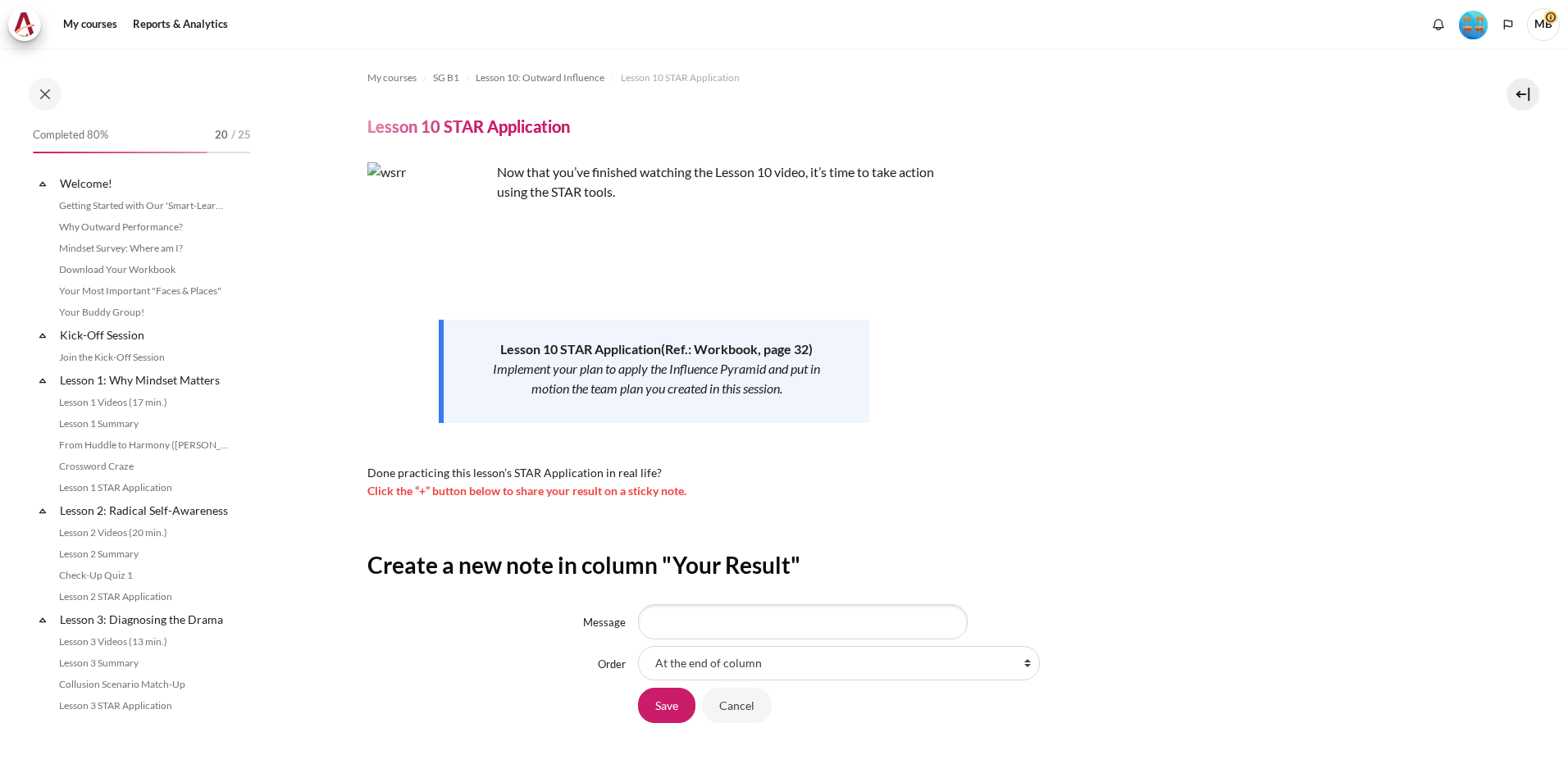
scroll to position [1375, 0]
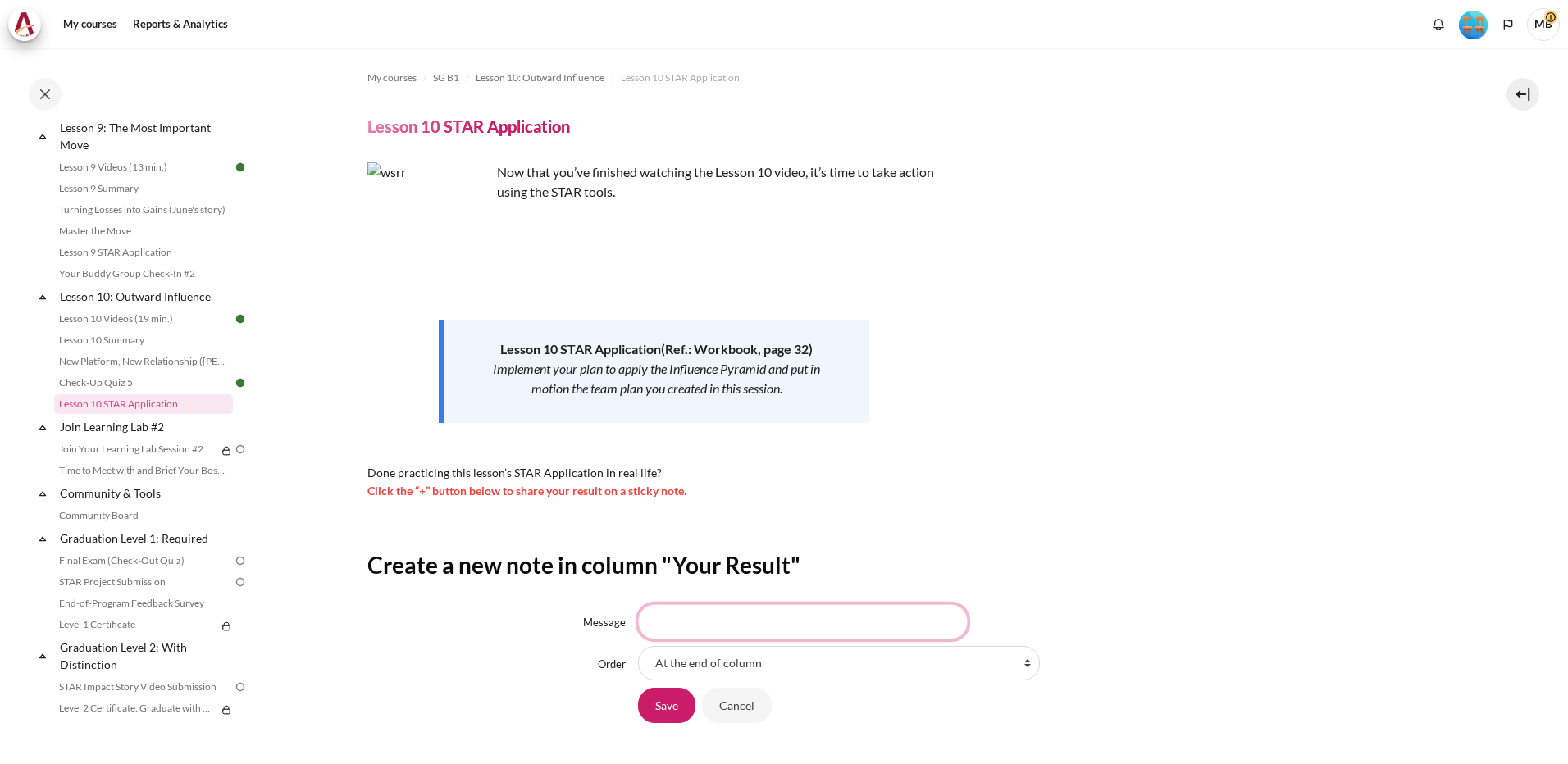
click at [828, 621] on input "Message" at bounding box center [803, 621] width 330 height 34
type input "see others story"
click at [663, 707] on input "Save" at bounding box center [667, 705] width 58 height 34
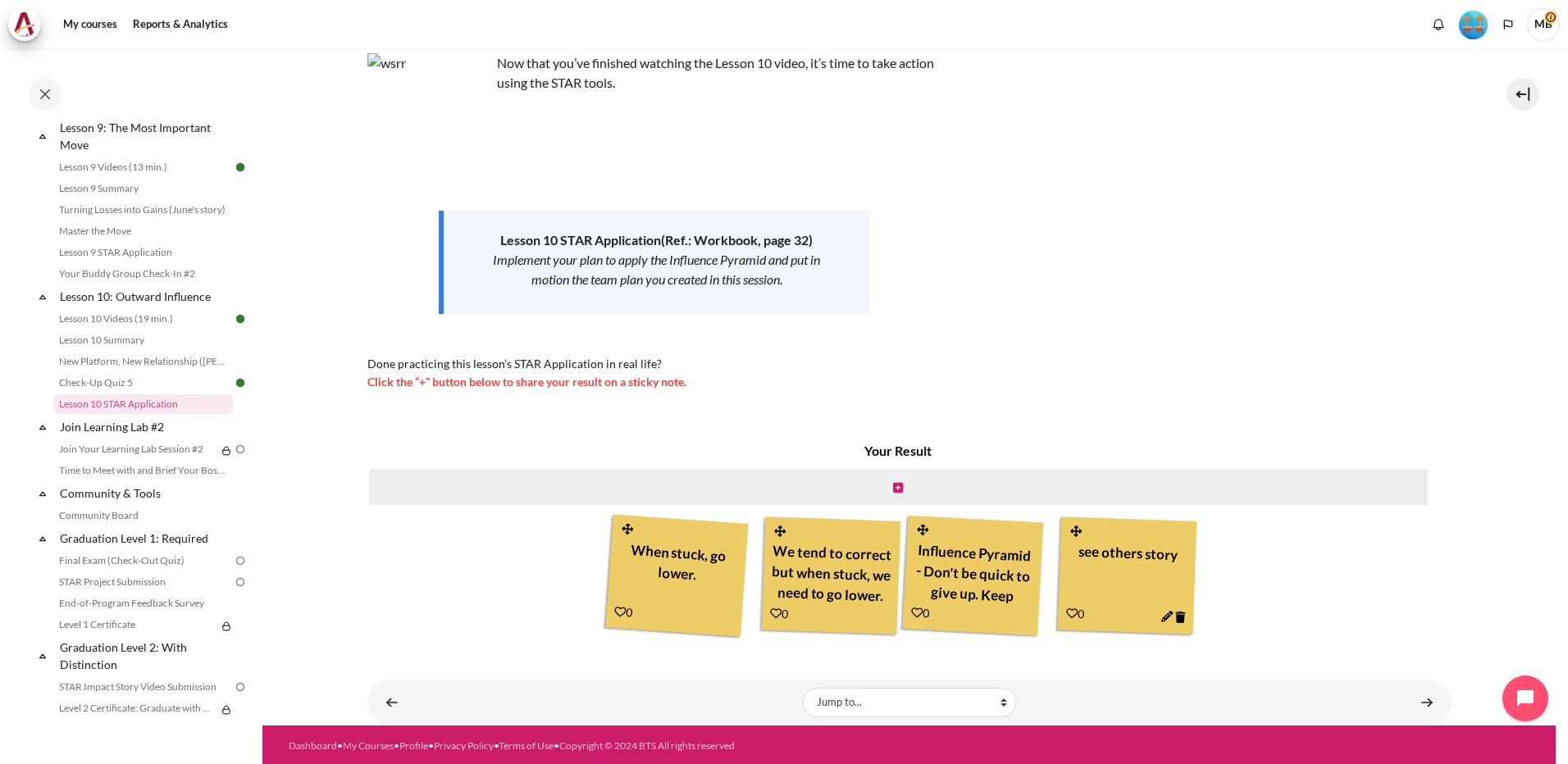
scroll to position [112, 0]
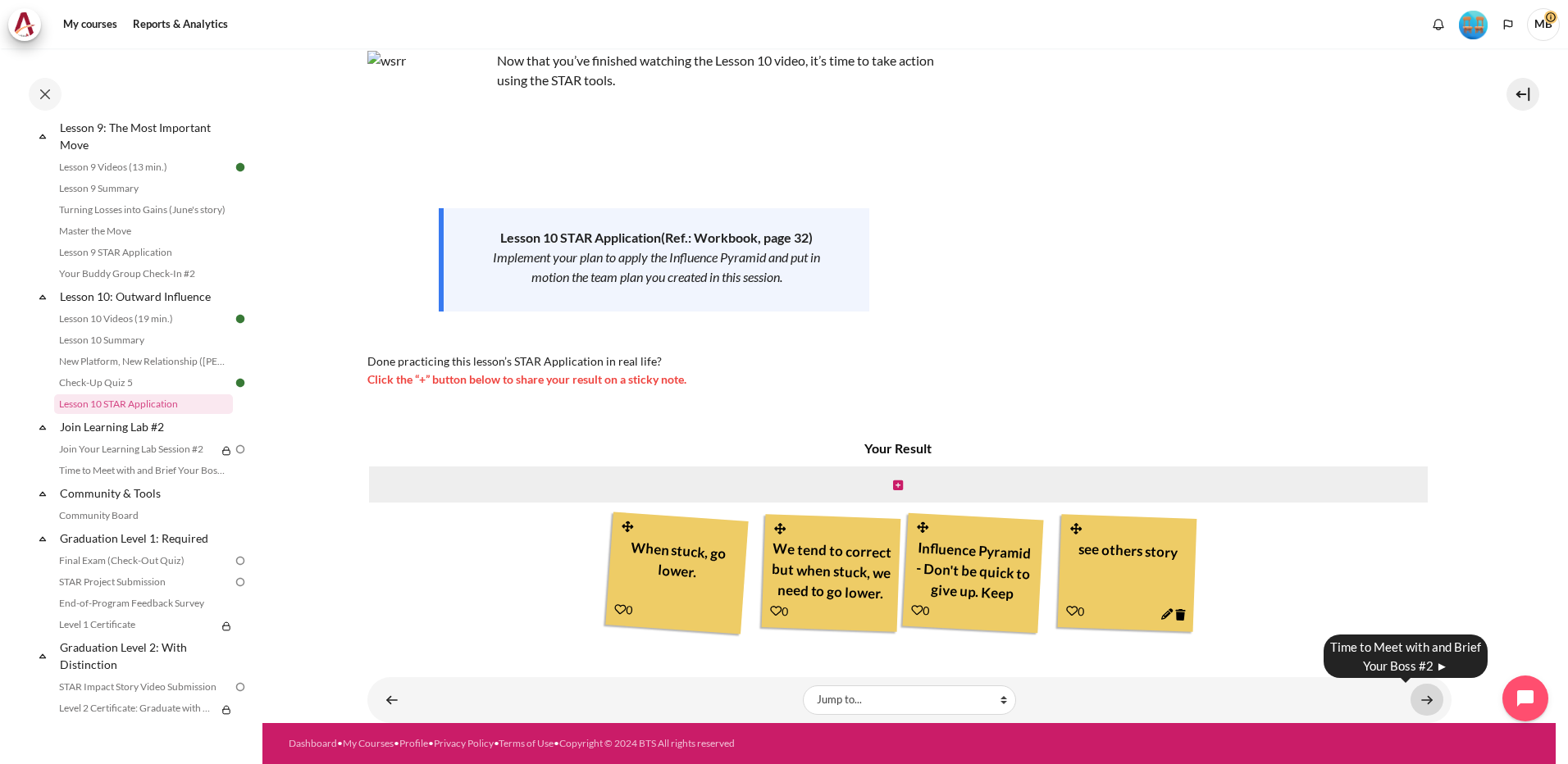
click at [1419, 700] on link "Content" at bounding box center [1427, 700] width 33 height 32
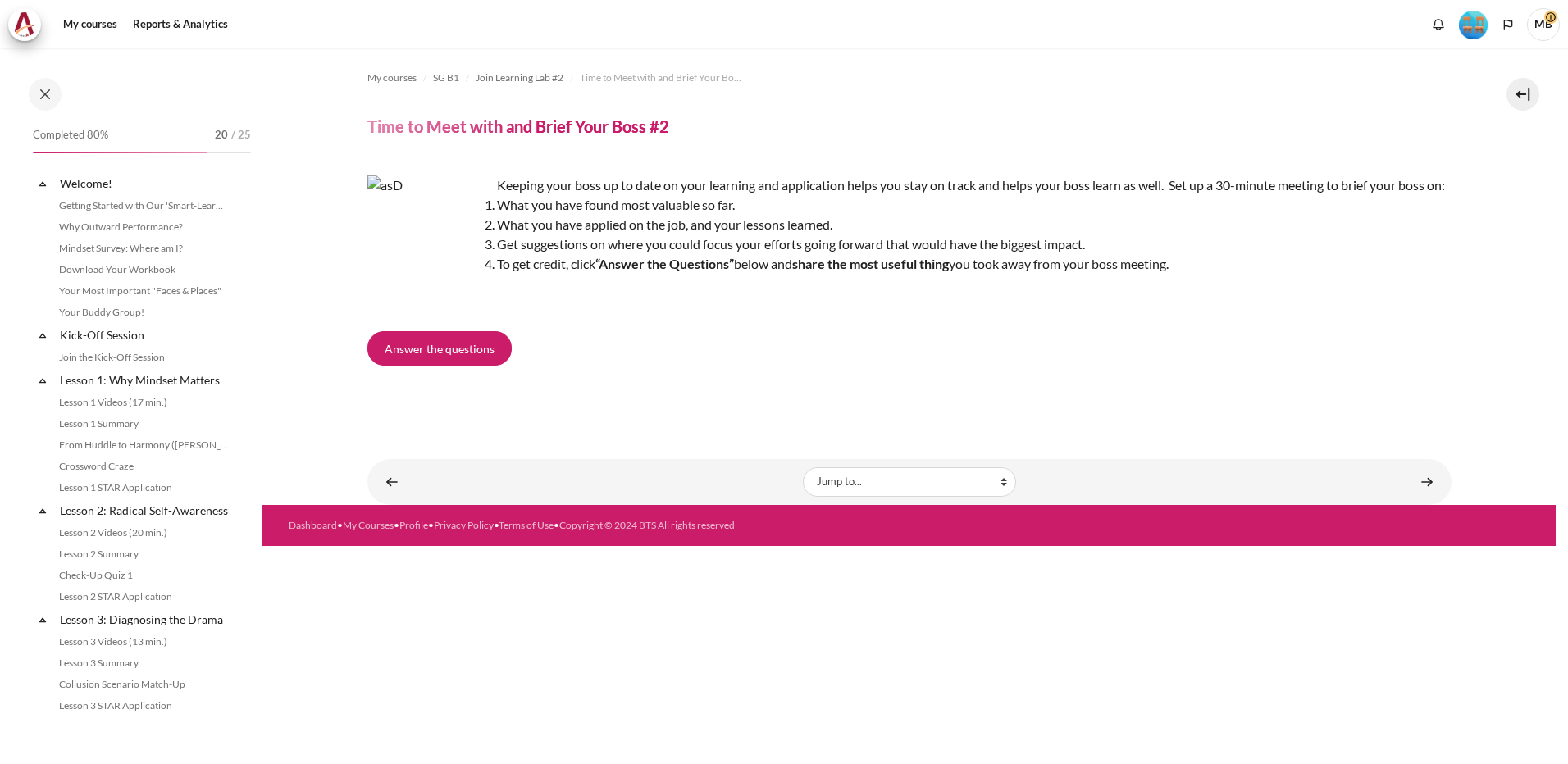
scroll to position [1441, 0]
